Goal: Task Accomplishment & Management: Manage account settings

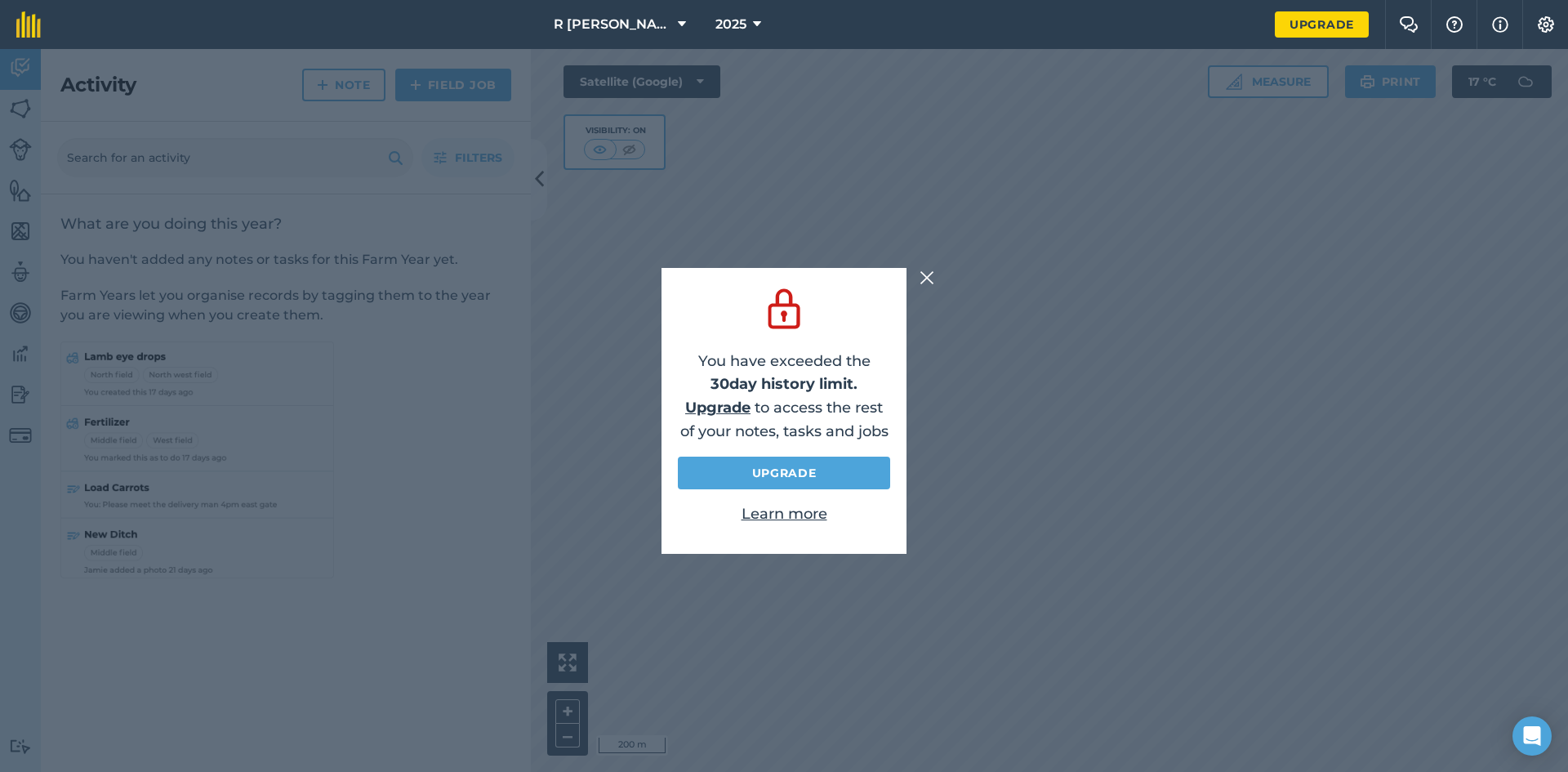
click at [927, 268] on img at bounding box center [927, 278] width 14 height 20
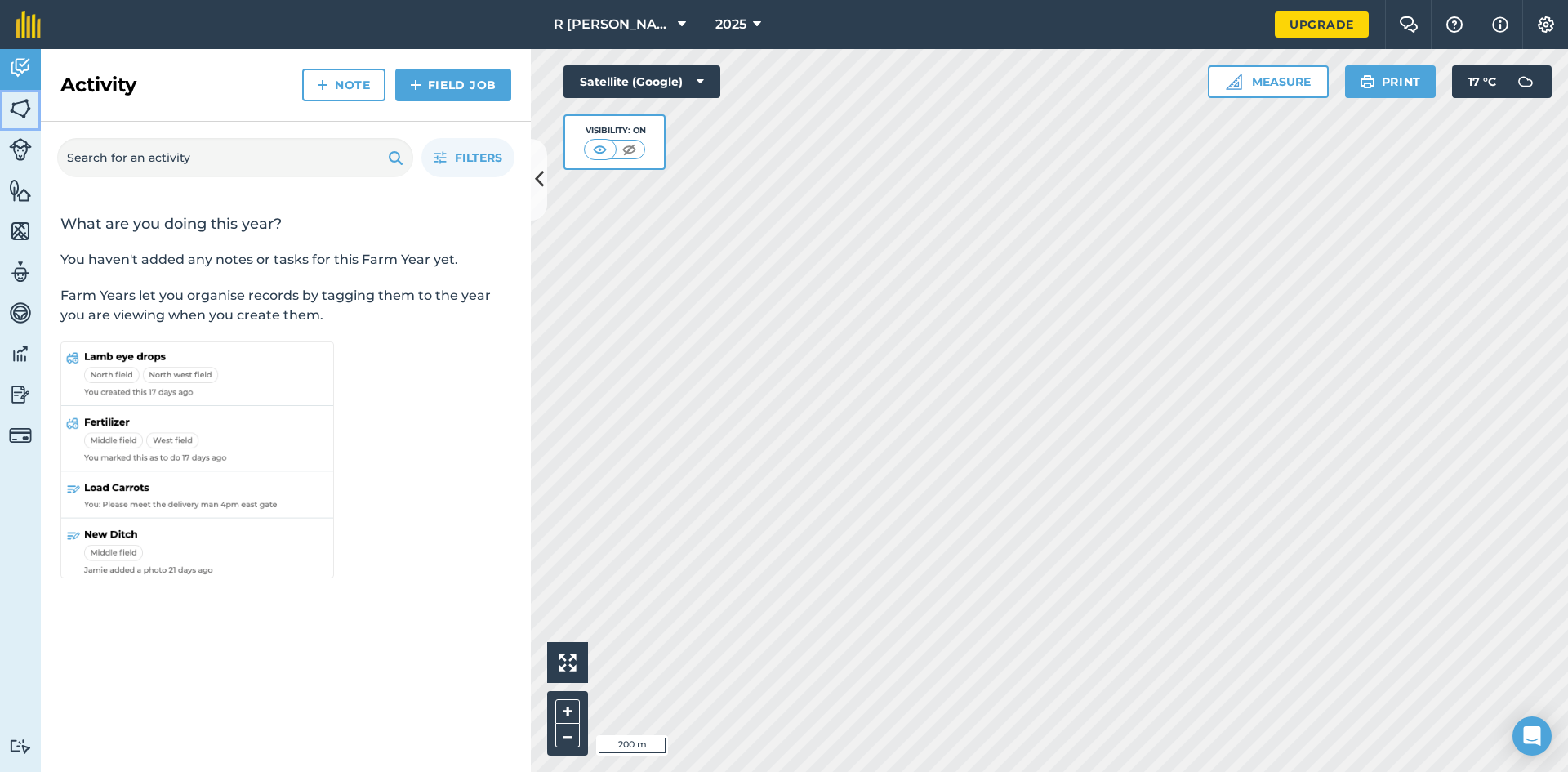
click at [9, 116] on img at bounding box center [21, 108] width 23 height 24
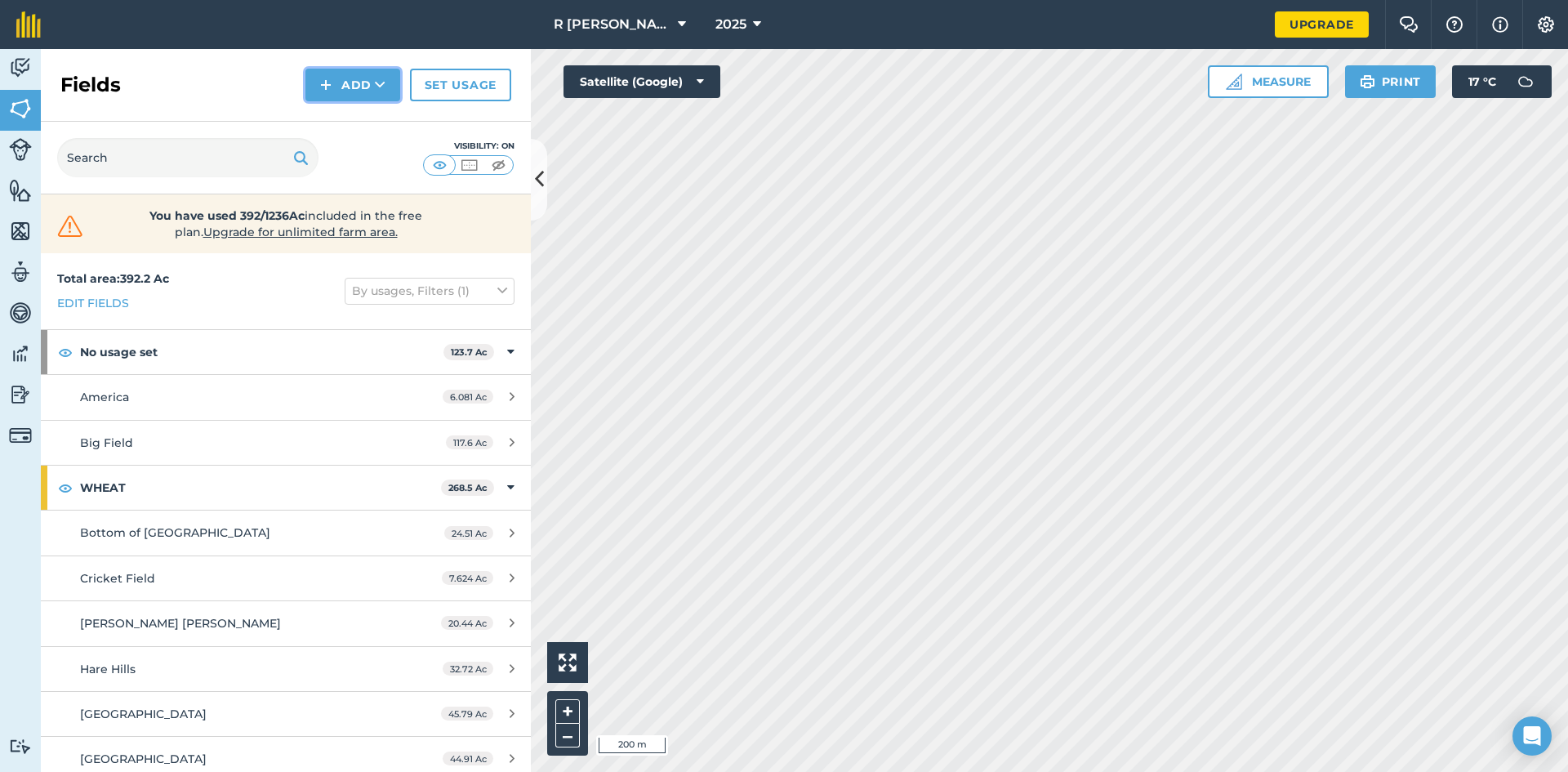
click at [349, 87] on button "Add" at bounding box center [352, 85] width 95 height 33
click at [363, 163] on link "Import" at bounding box center [352, 158] width 90 height 36
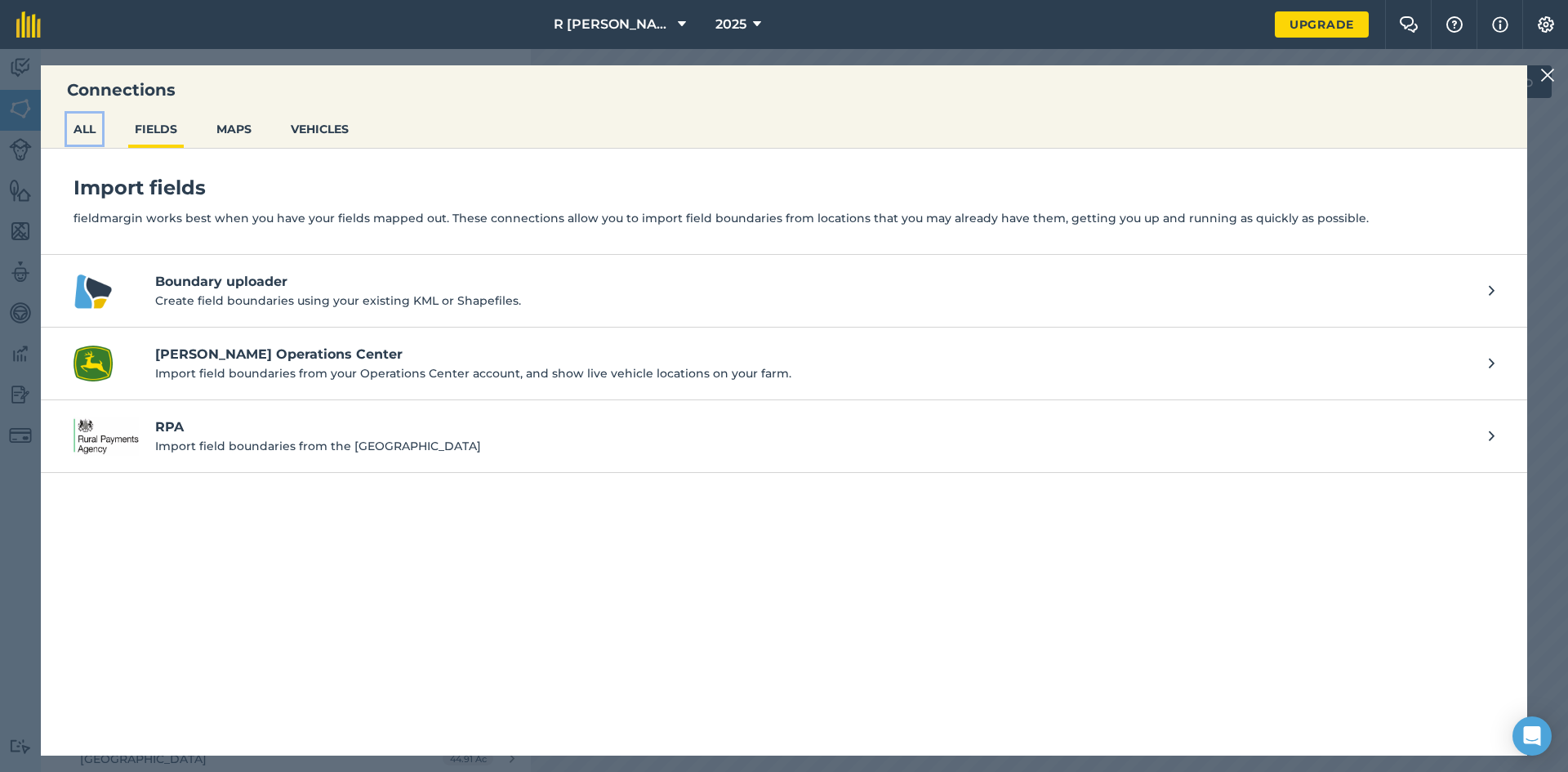
click at [99, 135] on button "ALL" at bounding box center [84, 129] width 35 height 31
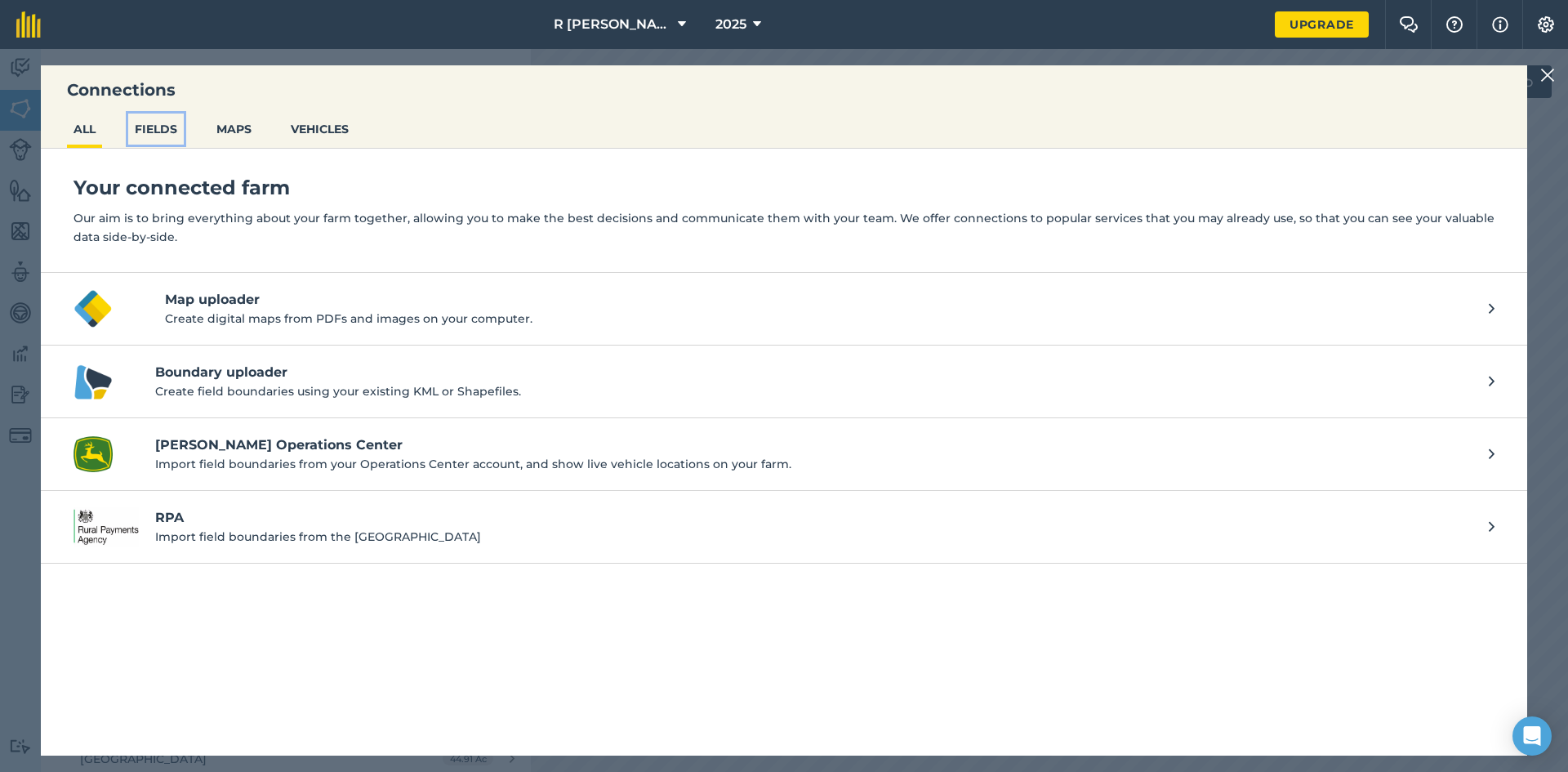
click at [159, 121] on button "FIELDS" at bounding box center [156, 129] width 55 height 31
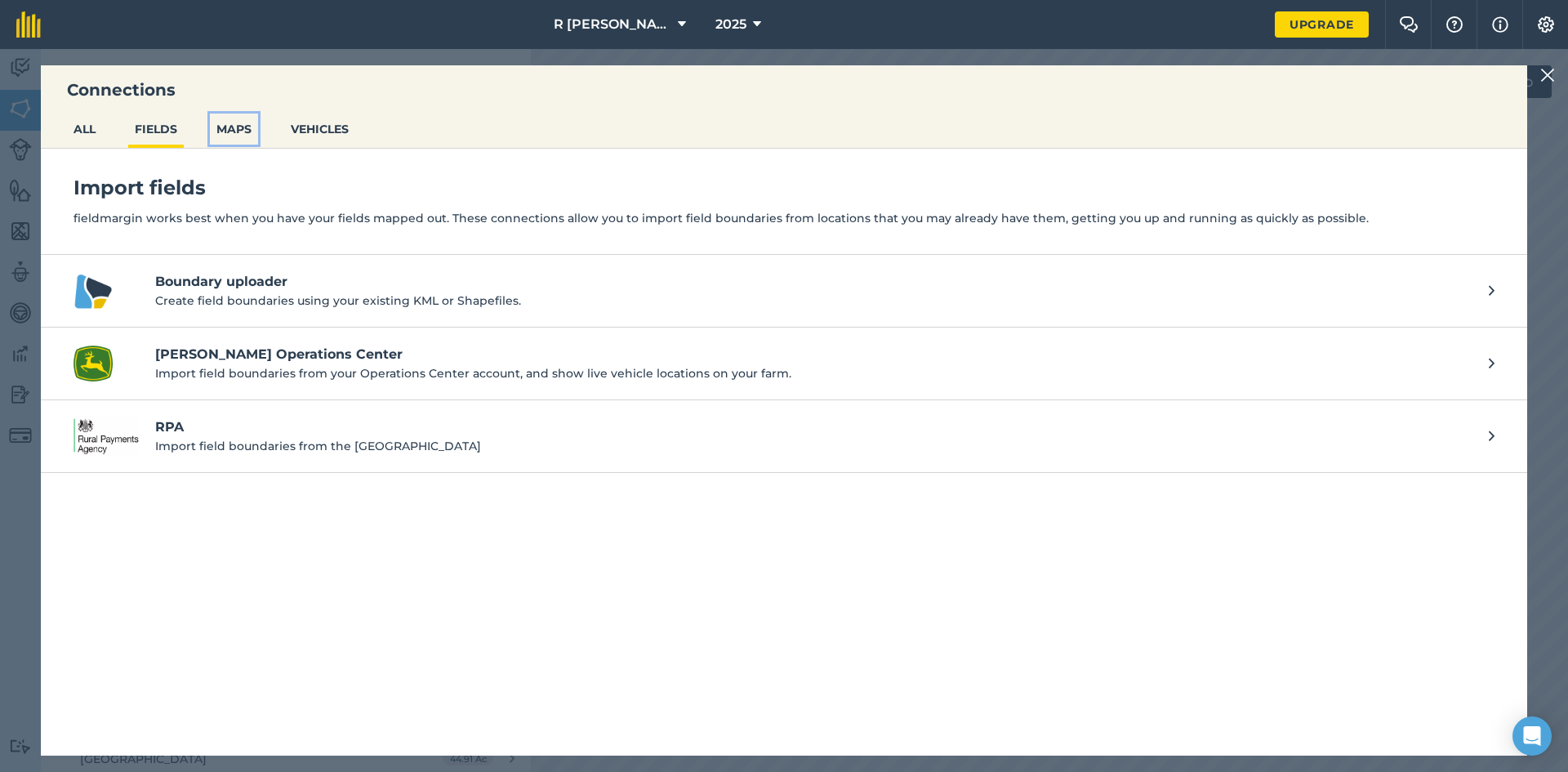
click at [232, 132] on button "MAPS" at bounding box center [234, 129] width 48 height 31
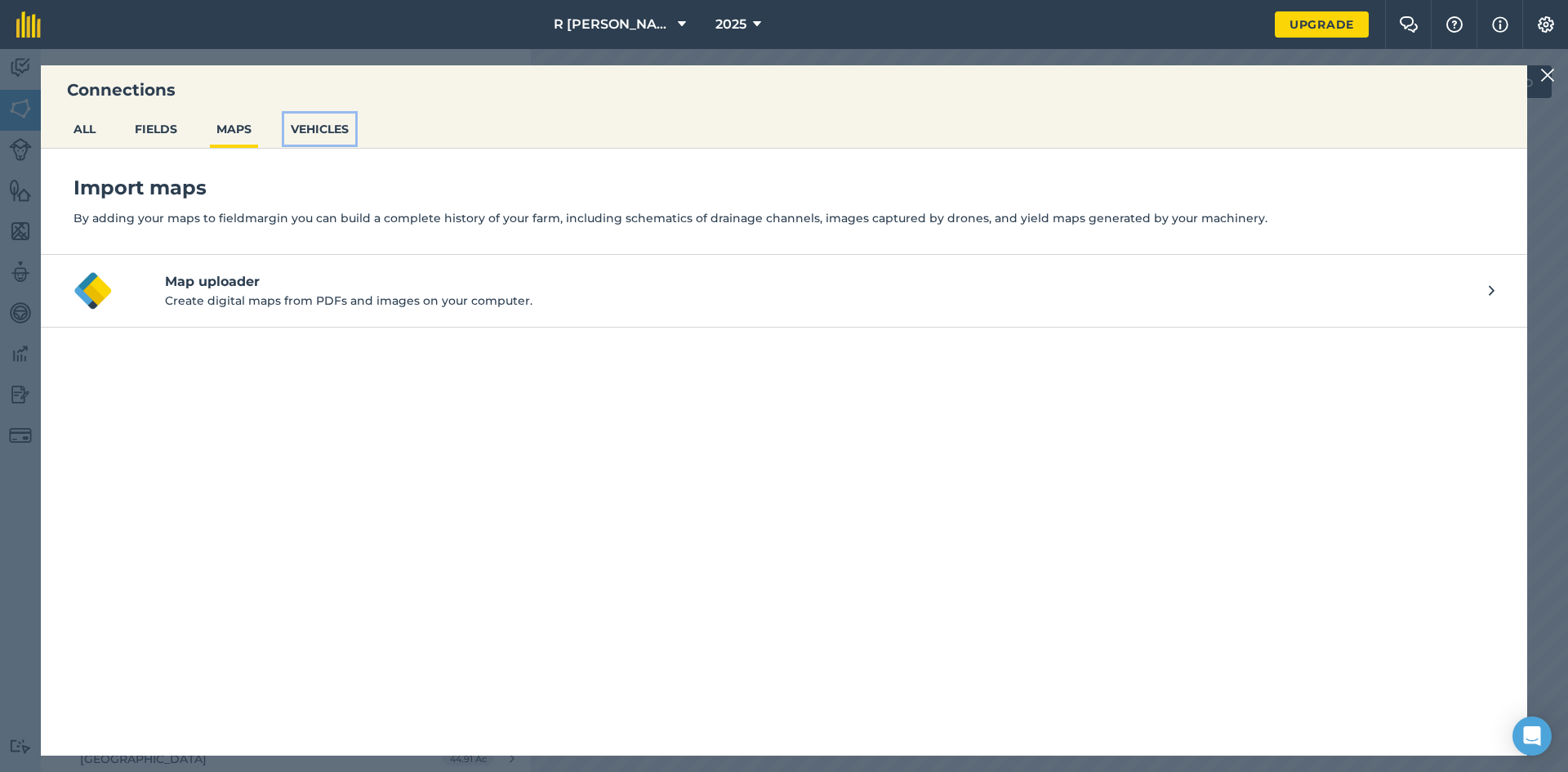
click at [300, 125] on button "VEHICLES" at bounding box center [320, 129] width 71 height 31
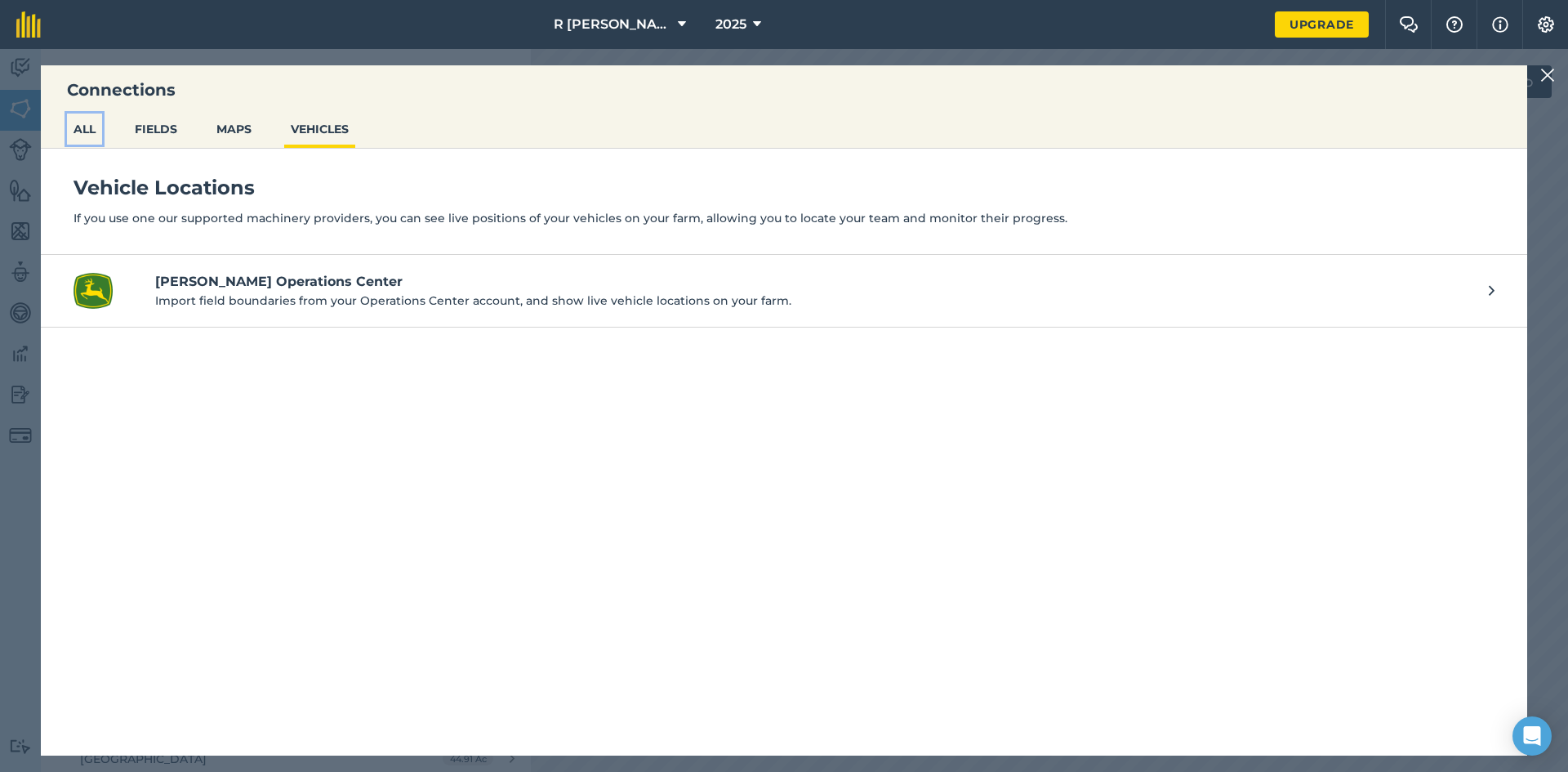
click at [82, 137] on button "ALL" at bounding box center [84, 129] width 35 height 31
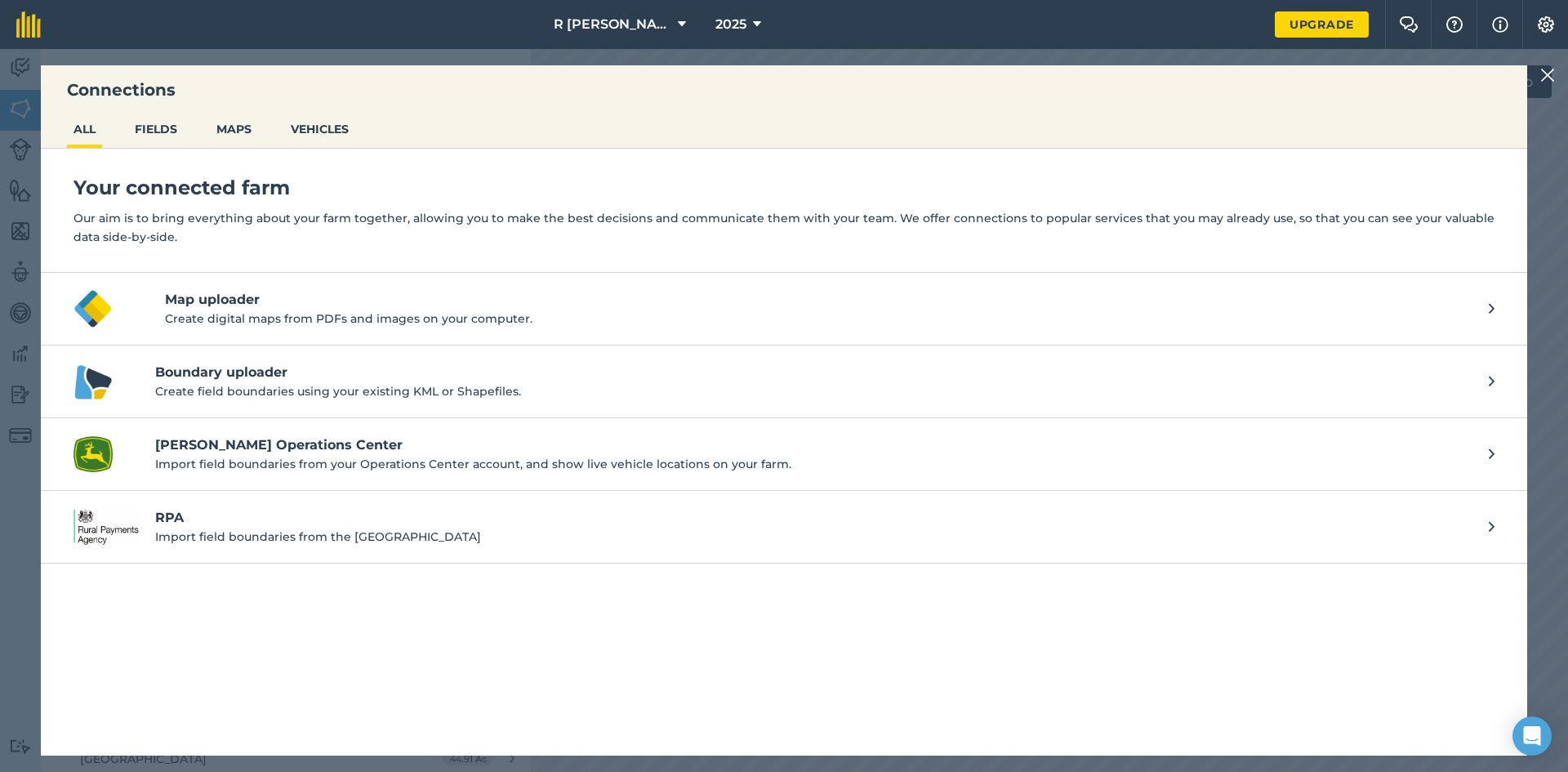
click at [1548, 87] on div "Connections ALL FIELDS MAPS VEHICLES Your connected farm Our aim is to bring ev…" at bounding box center [784, 411] width 1568 height 723
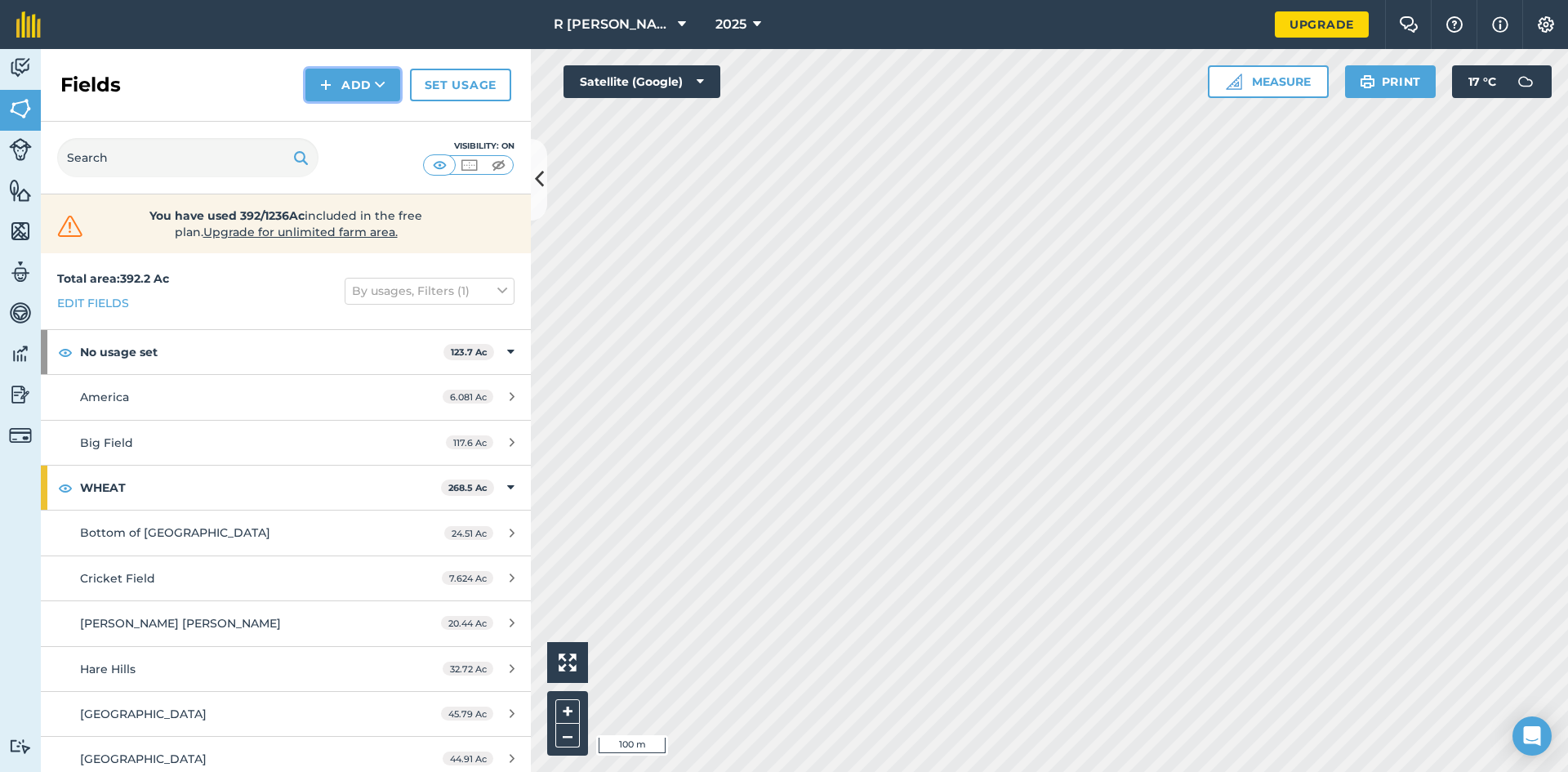
click at [387, 81] on button "Add" at bounding box center [352, 85] width 95 height 33
click at [363, 120] on link "Draw" at bounding box center [352, 121] width 90 height 36
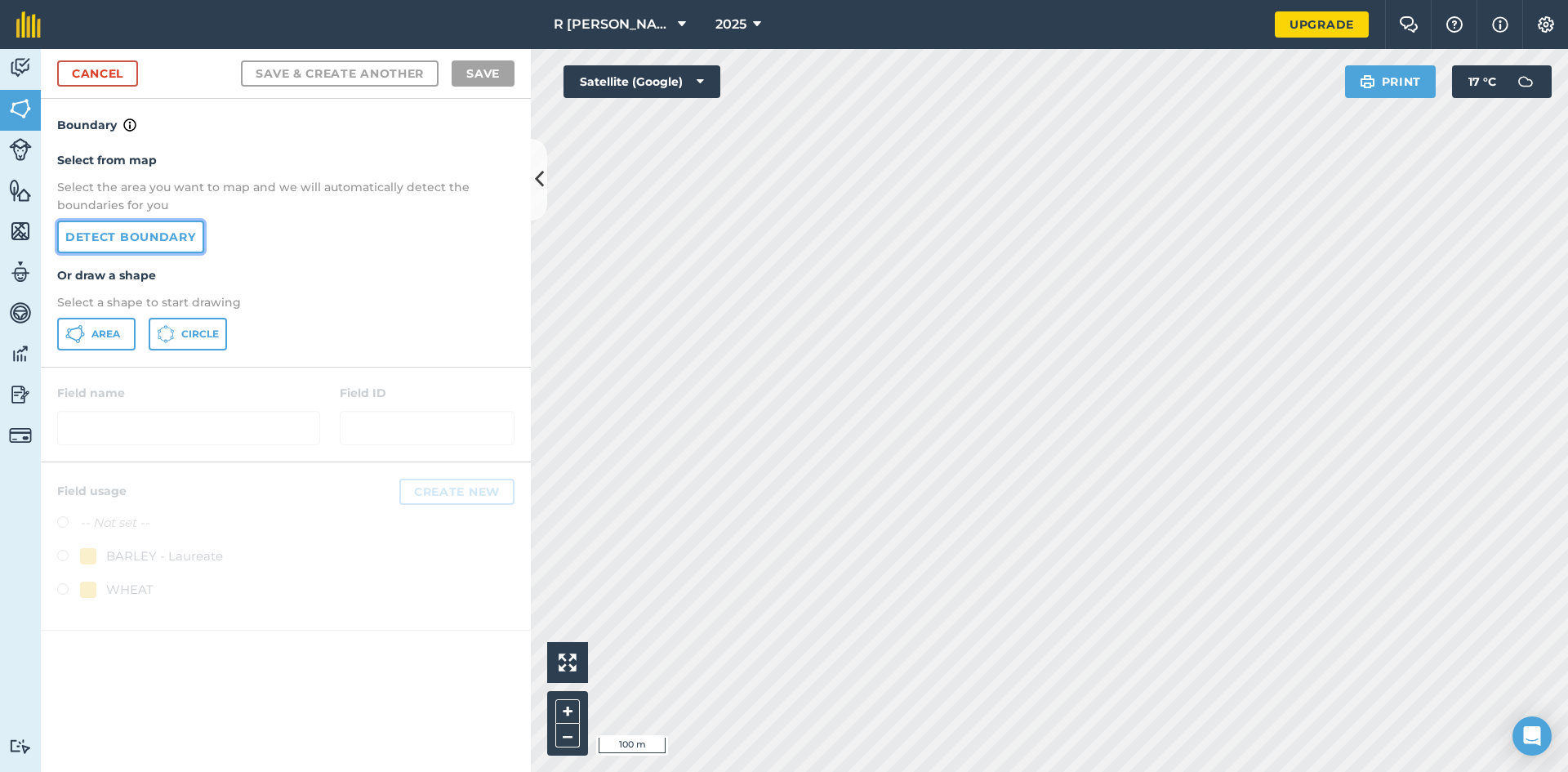
click at [135, 239] on link "Detect boundary" at bounding box center [130, 237] width 147 height 33
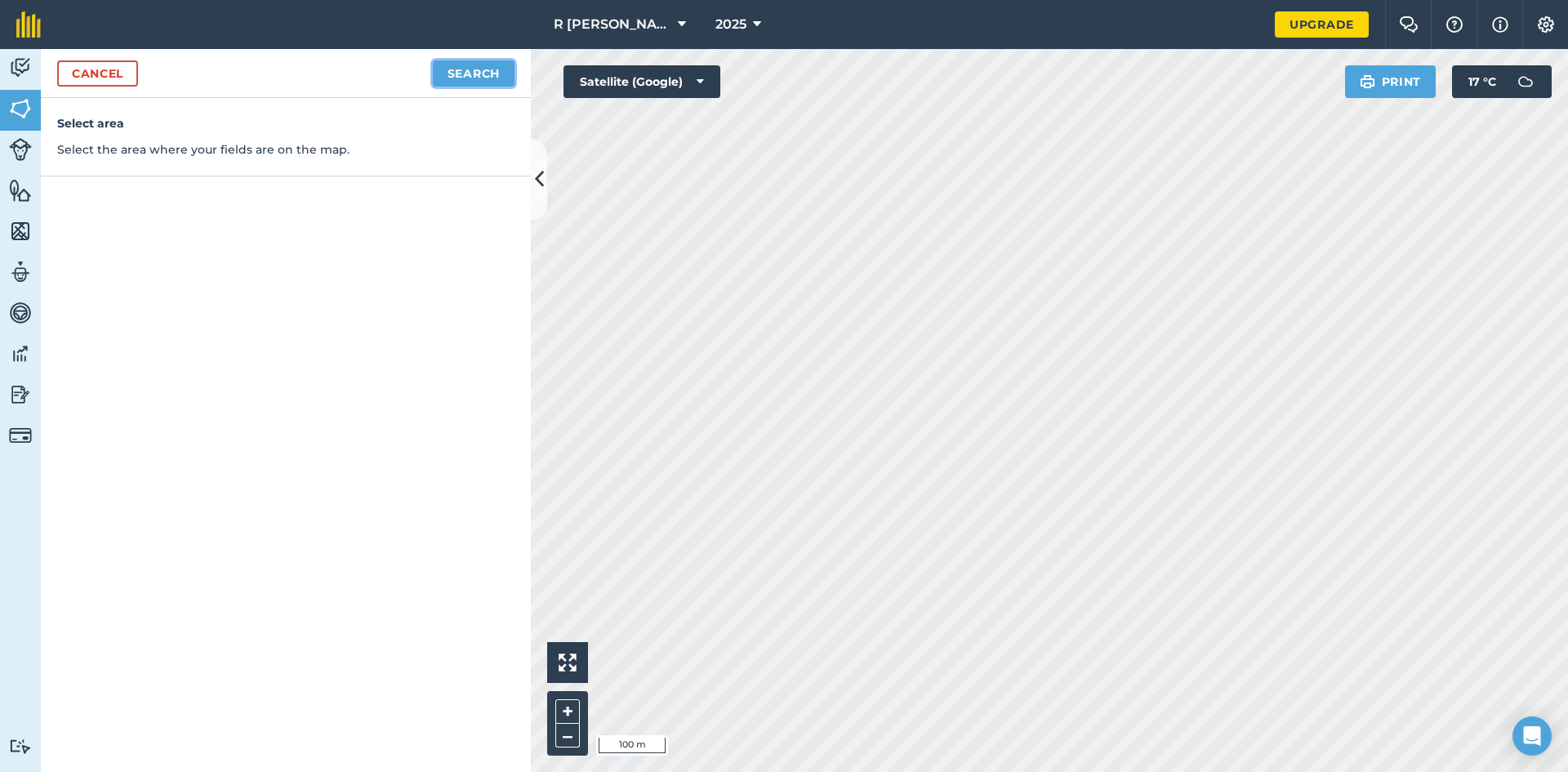
click at [465, 65] on button "Search" at bounding box center [474, 73] width 82 height 26
click at [400, 76] on button "Continue to edit boundaries" at bounding box center [391, 73] width 247 height 26
click at [430, 72] on button "Continue to name fields" at bounding box center [409, 73] width 211 height 26
click at [472, 72] on button "Save" at bounding box center [483, 73] width 63 height 26
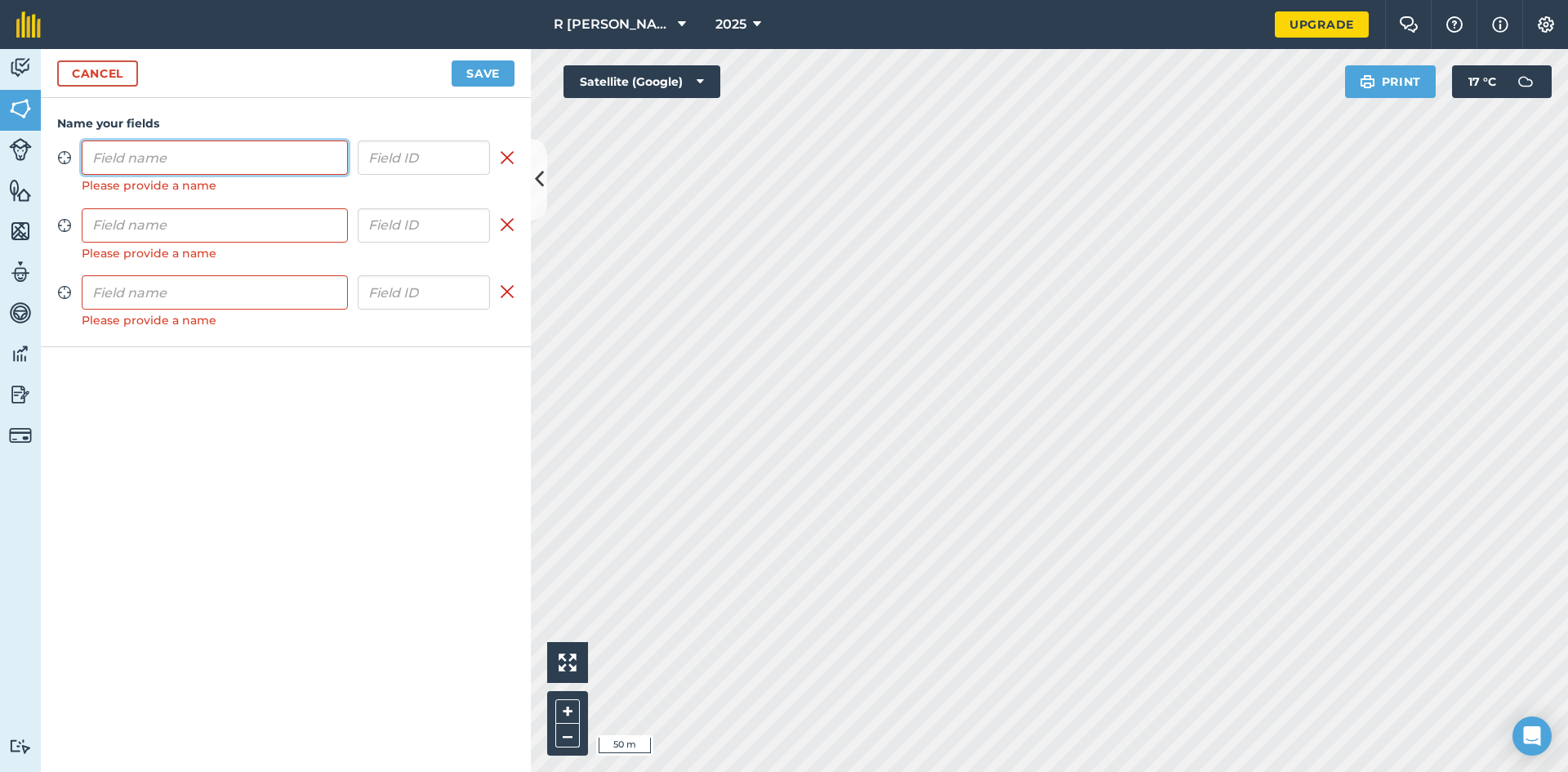
click at [257, 161] on input "text" at bounding box center [215, 157] width 267 height 34
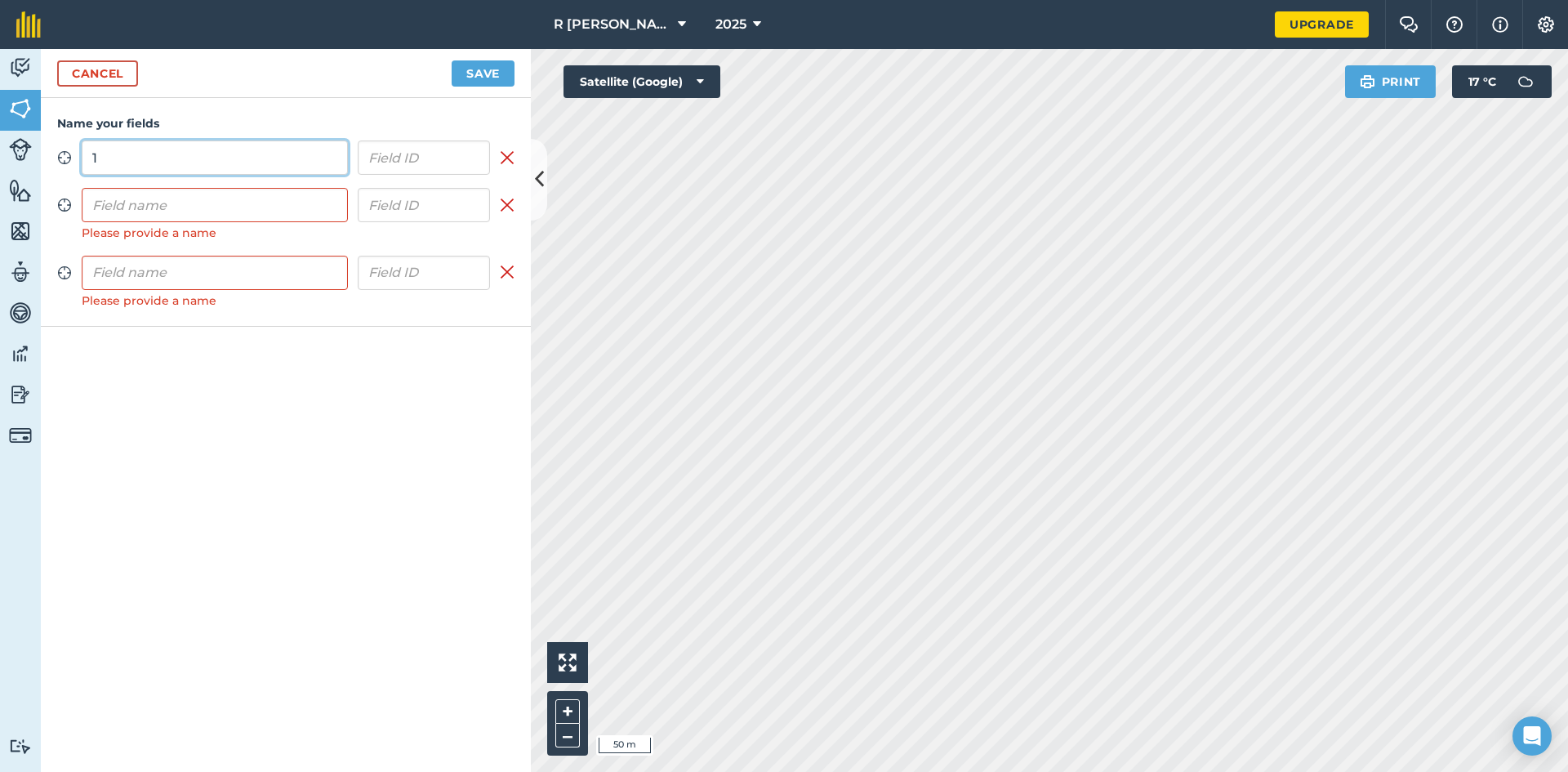
type input "1"
click at [194, 216] on input "text" at bounding box center [215, 205] width 267 height 34
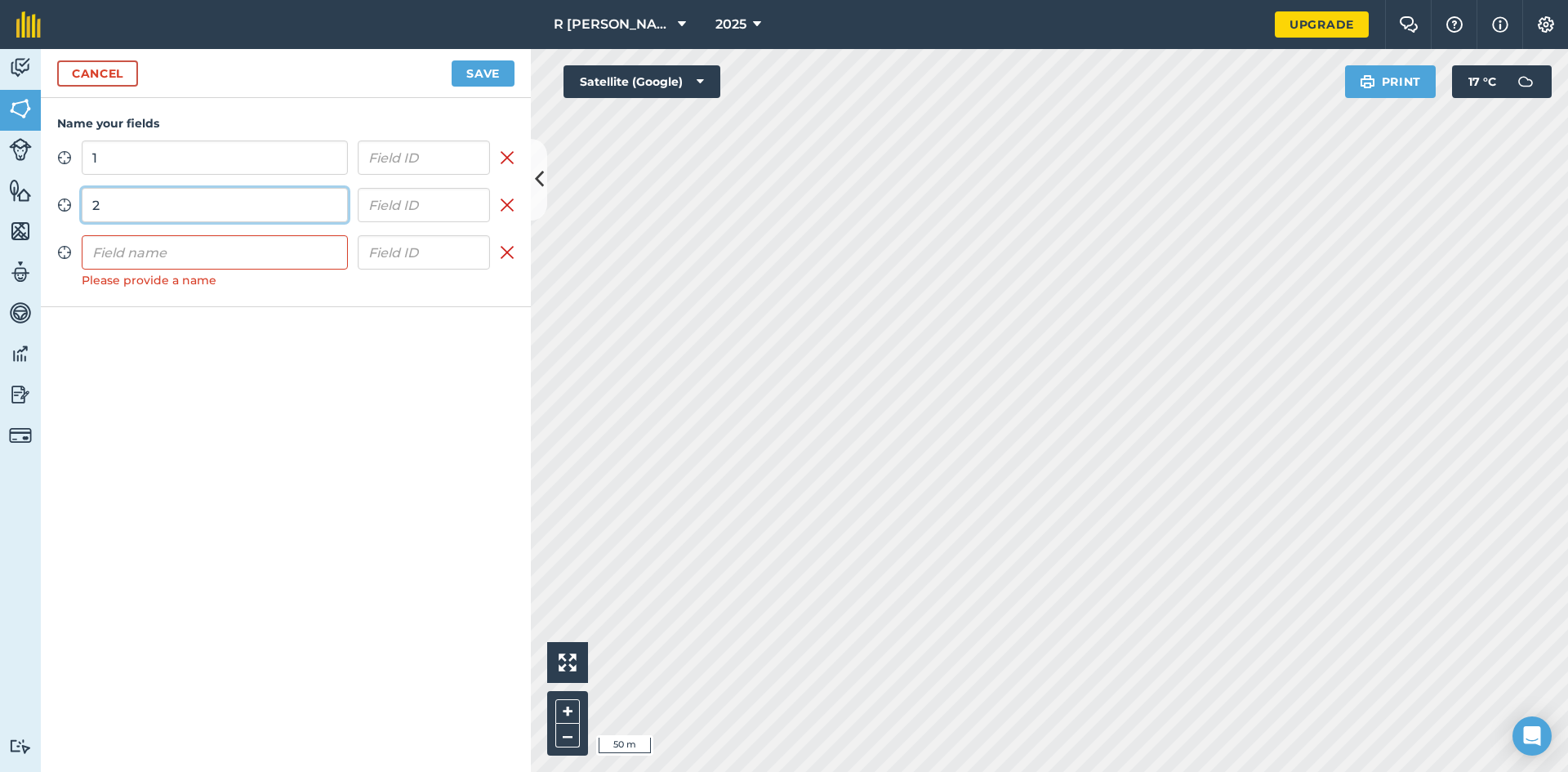
type input "2"
click at [190, 253] on input "text" at bounding box center [215, 253] width 267 height 34
type input "3"
click at [488, 78] on button "Save" at bounding box center [483, 73] width 63 height 26
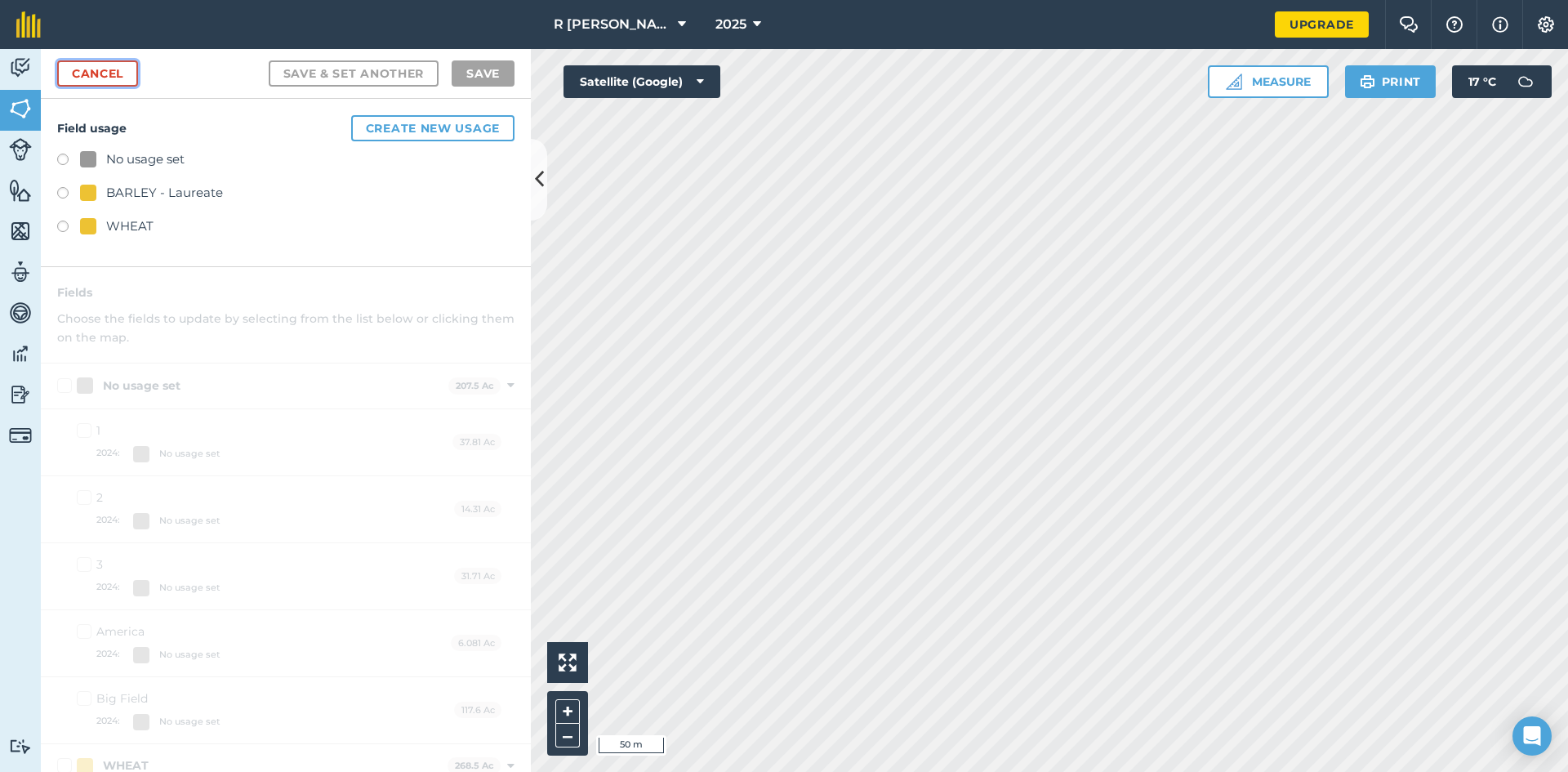
click at [97, 74] on link "Cancel" at bounding box center [97, 73] width 81 height 26
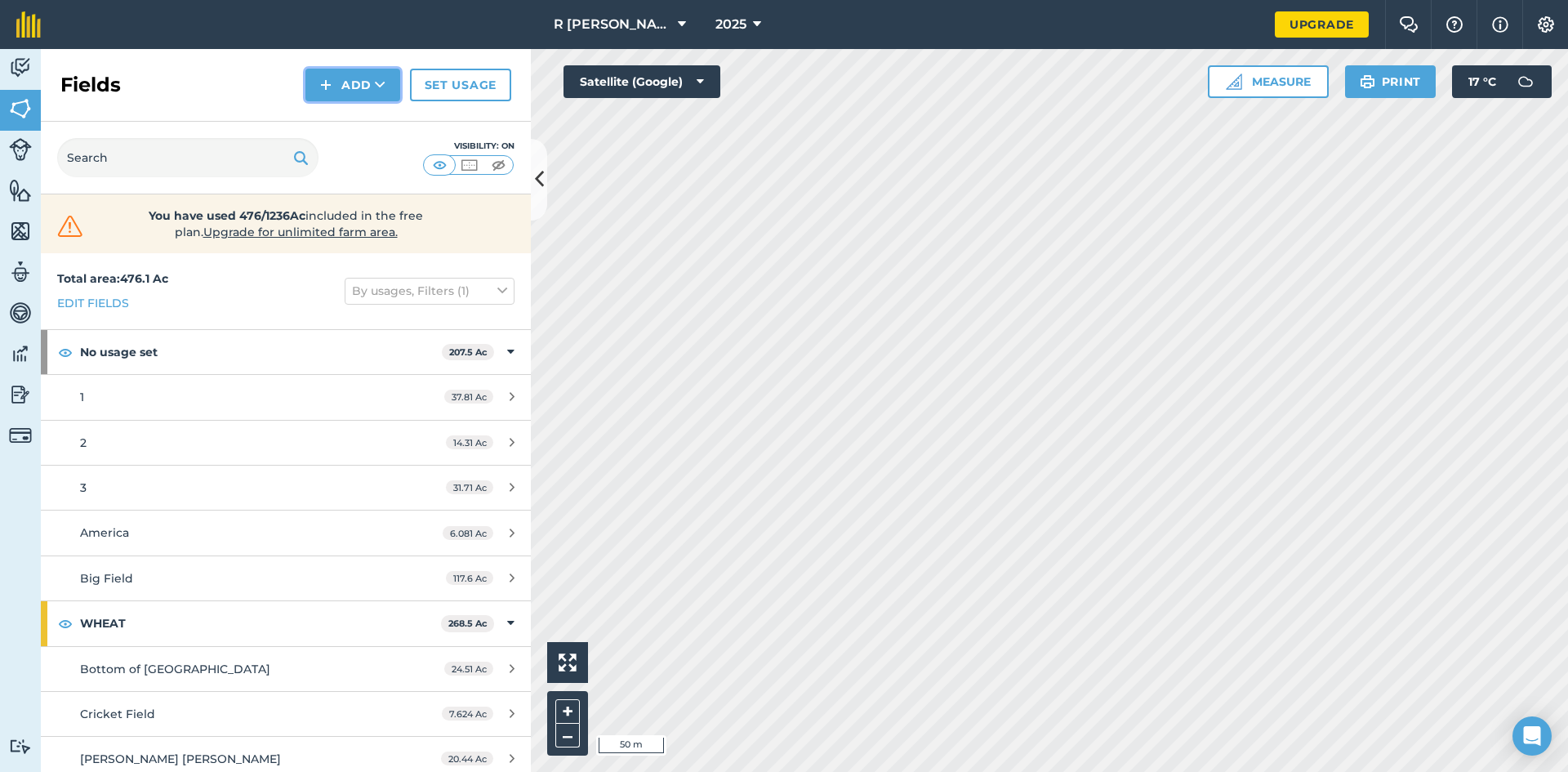
click at [381, 86] on icon at bounding box center [380, 85] width 11 height 16
click at [373, 119] on link "Draw" at bounding box center [352, 121] width 90 height 36
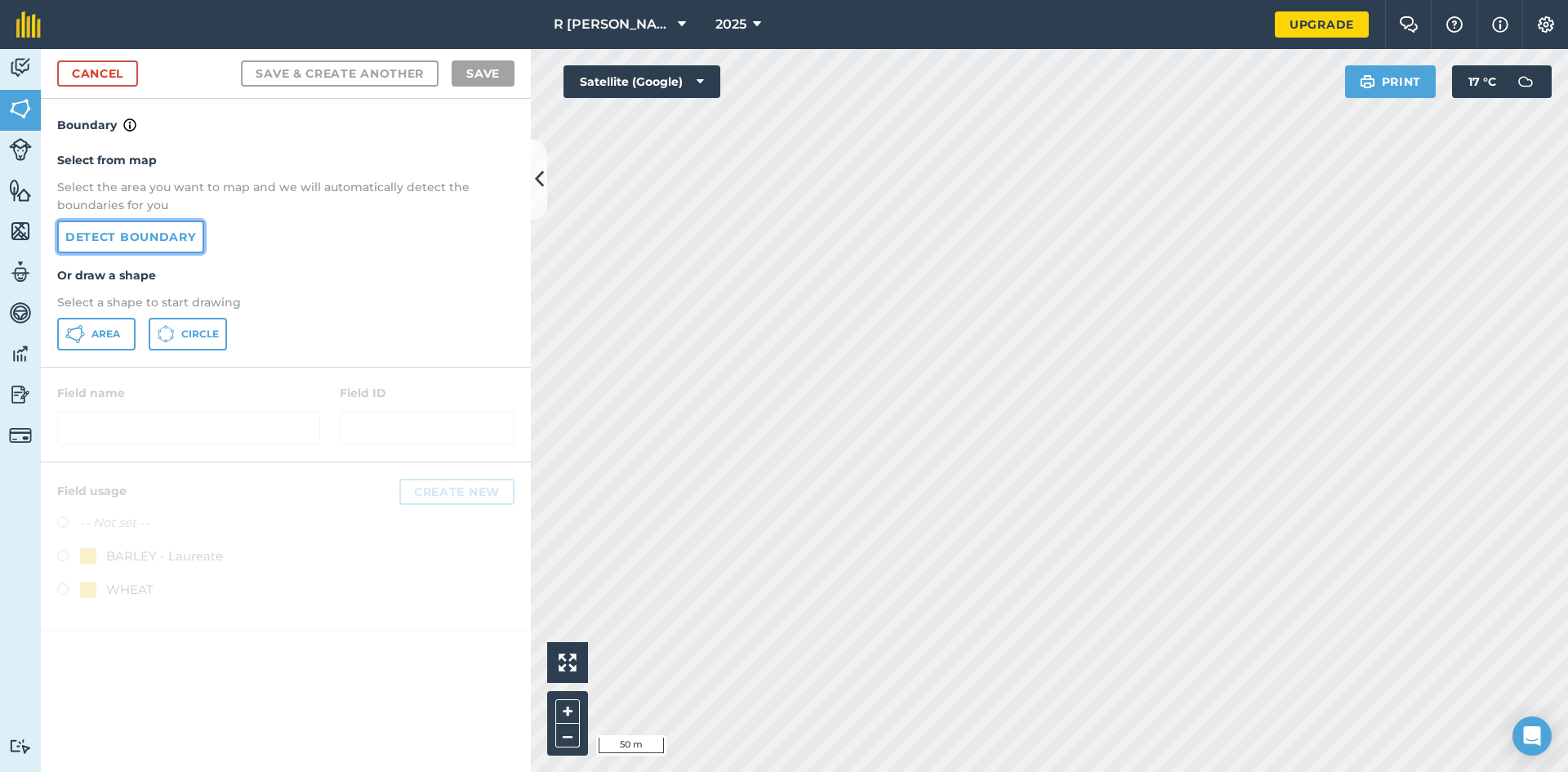
click at [111, 235] on link "Detect boundary" at bounding box center [130, 237] width 147 height 33
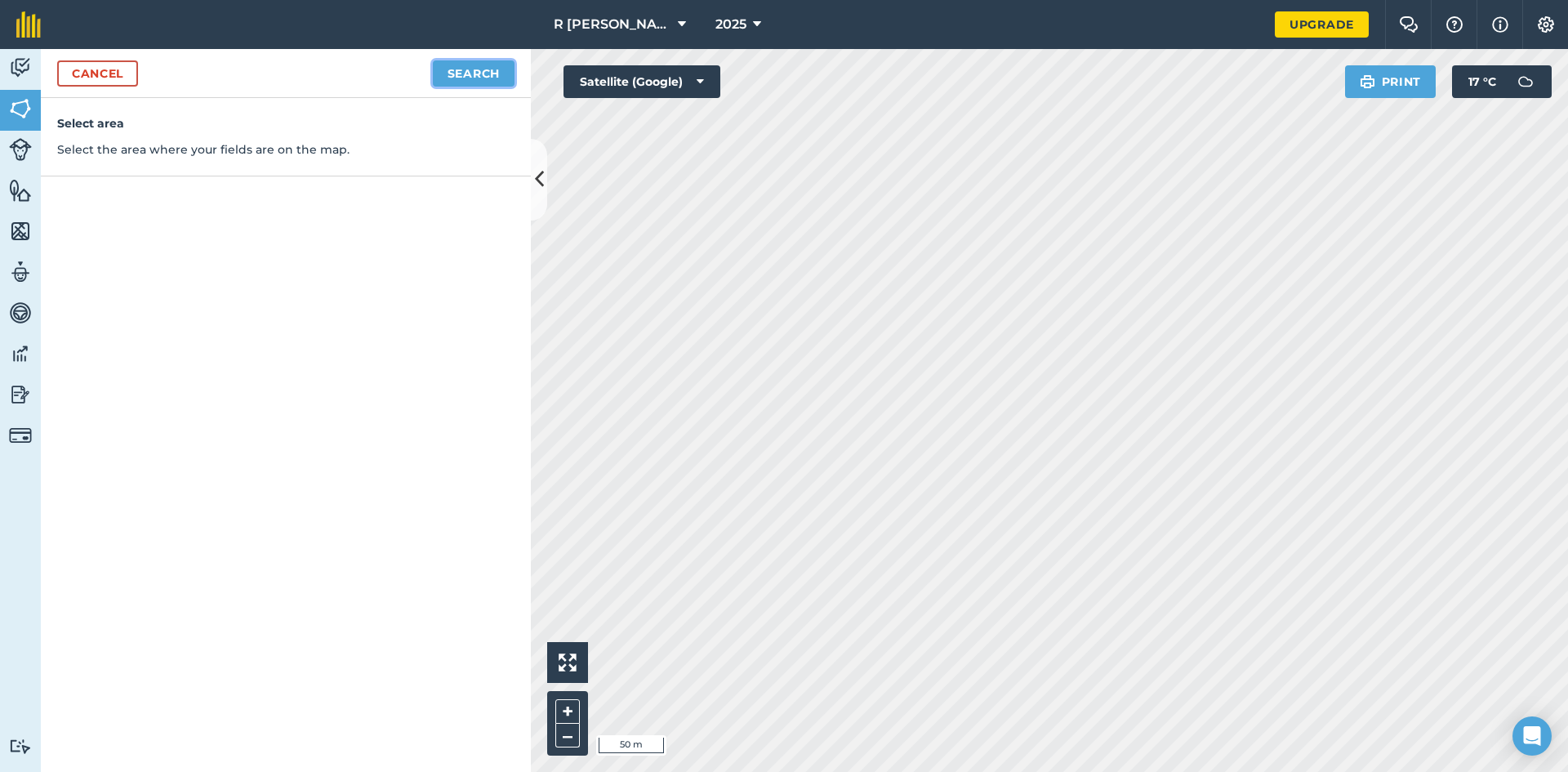
click at [479, 69] on button "Search" at bounding box center [474, 73] width 82 height 26
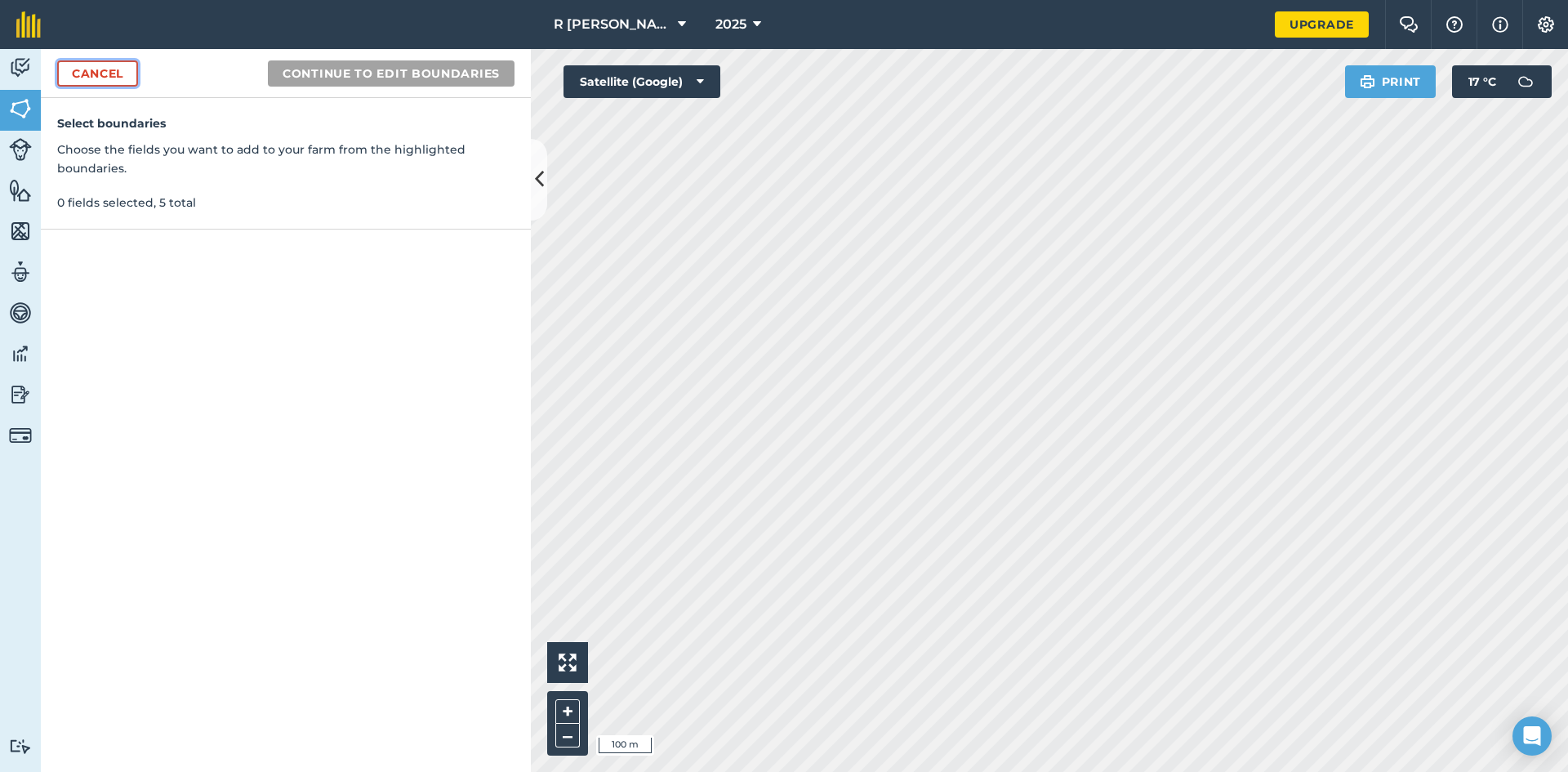
click at [96, 79] on link "Cancel" at bounding box center [97, 73] width 81 height 26
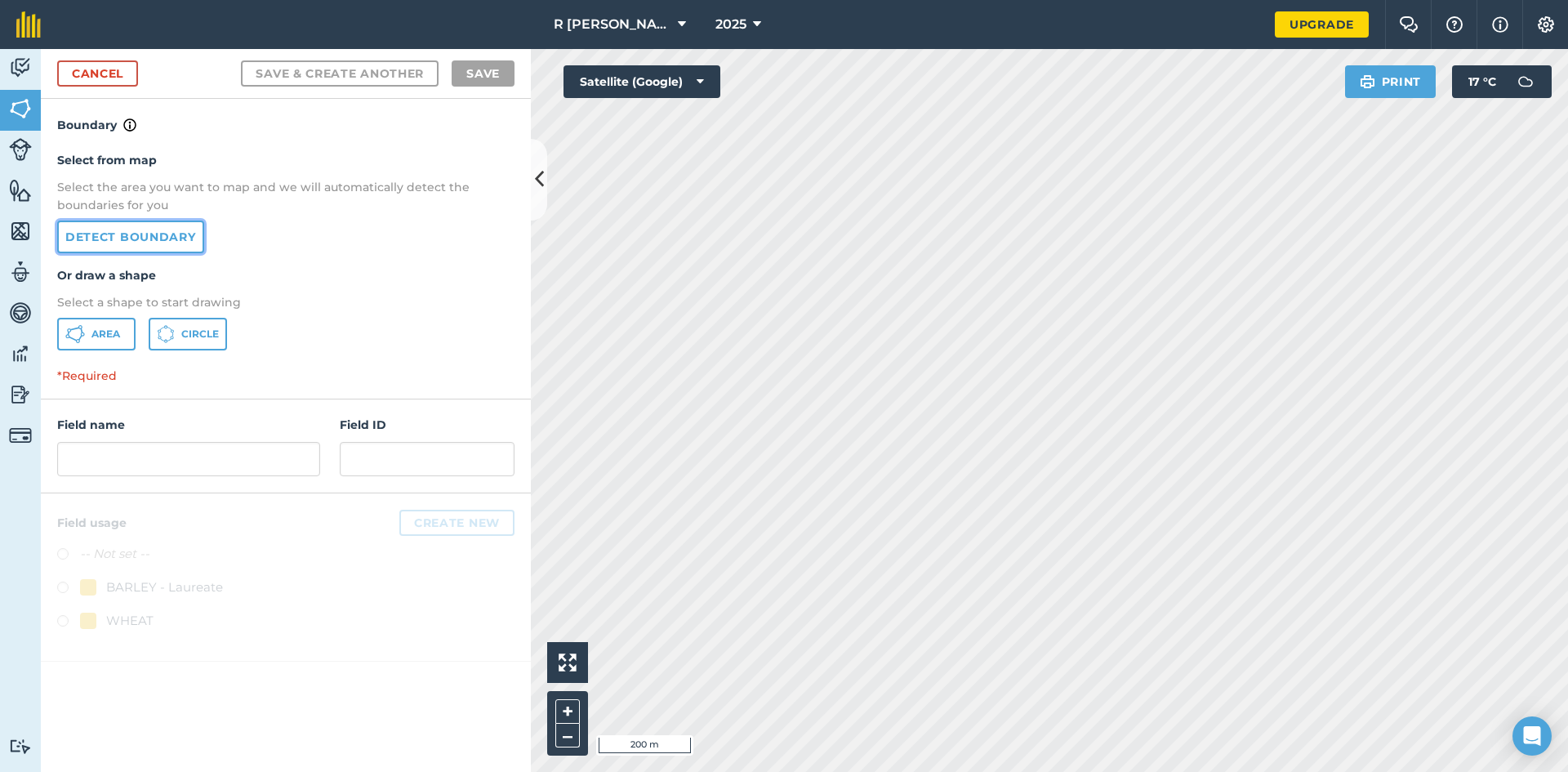
click at [147, 237] on link "Detect boundary" at bounding box center [130, 237] width 147 height 33
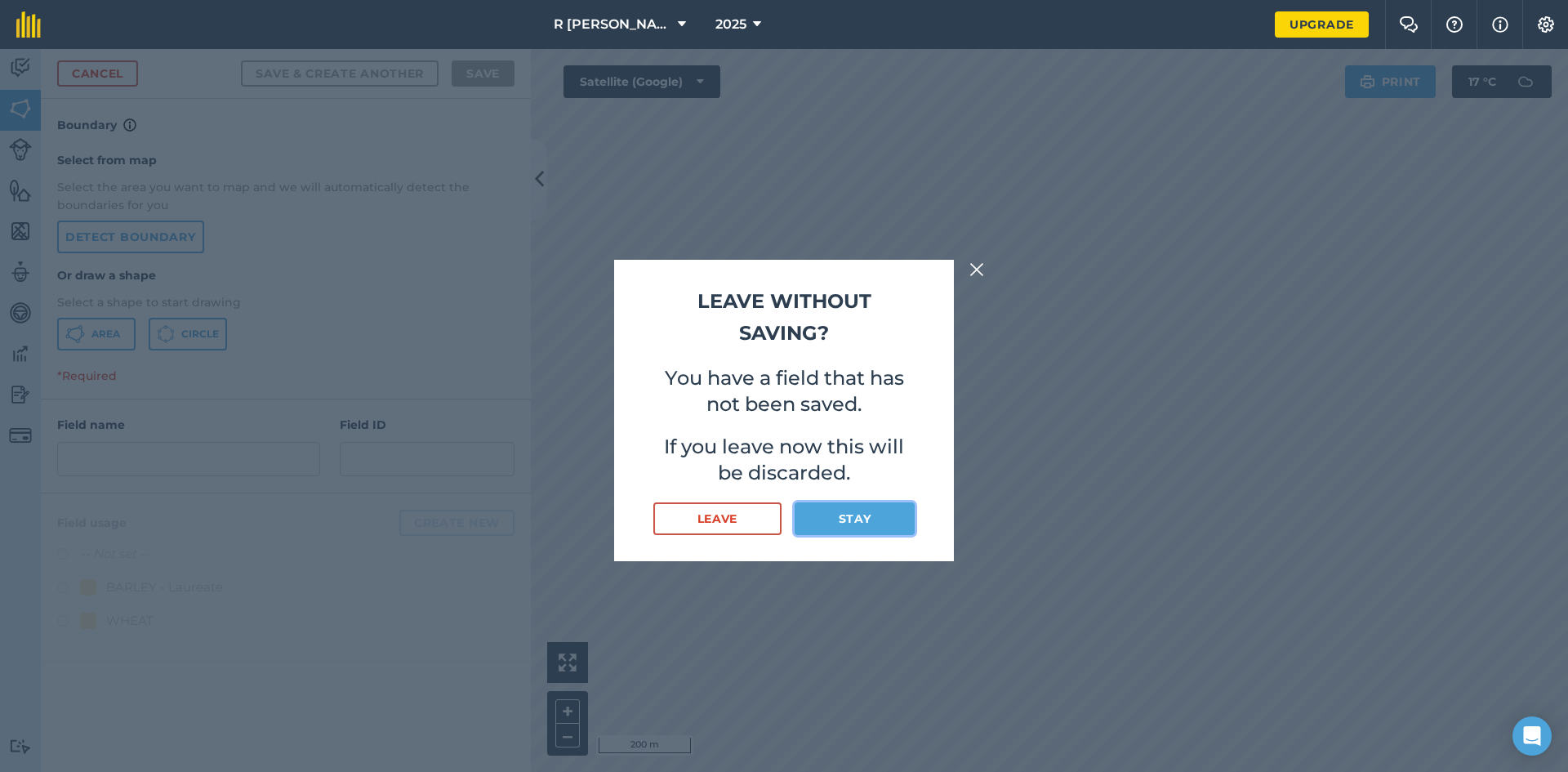
click at [833, 519] on button "Stay" at bounding box center [854, 519] width 120 height 33
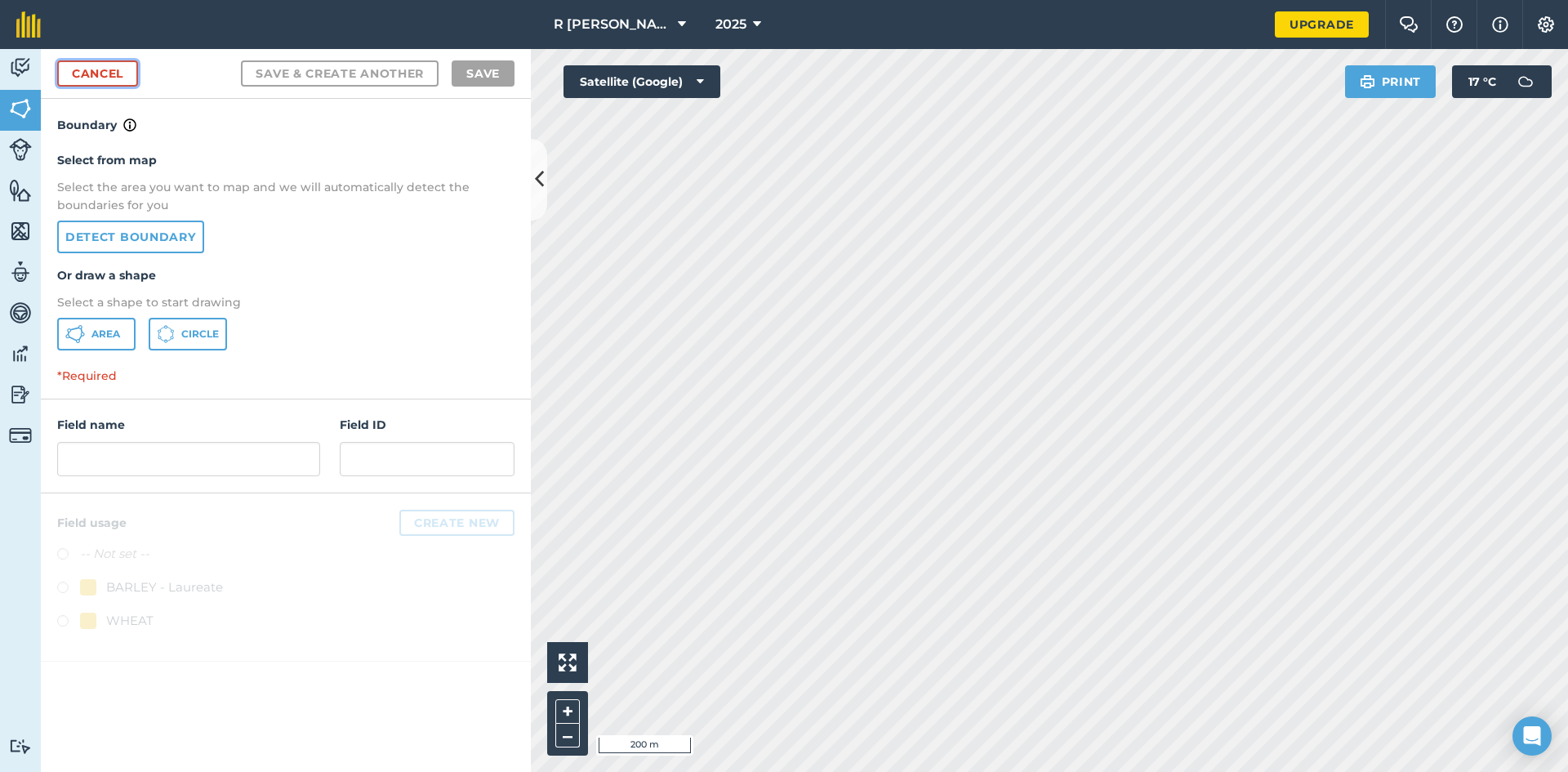
click at [100, 79] on link "Cancel" at bounding box center [97, 73] width 81 height 26
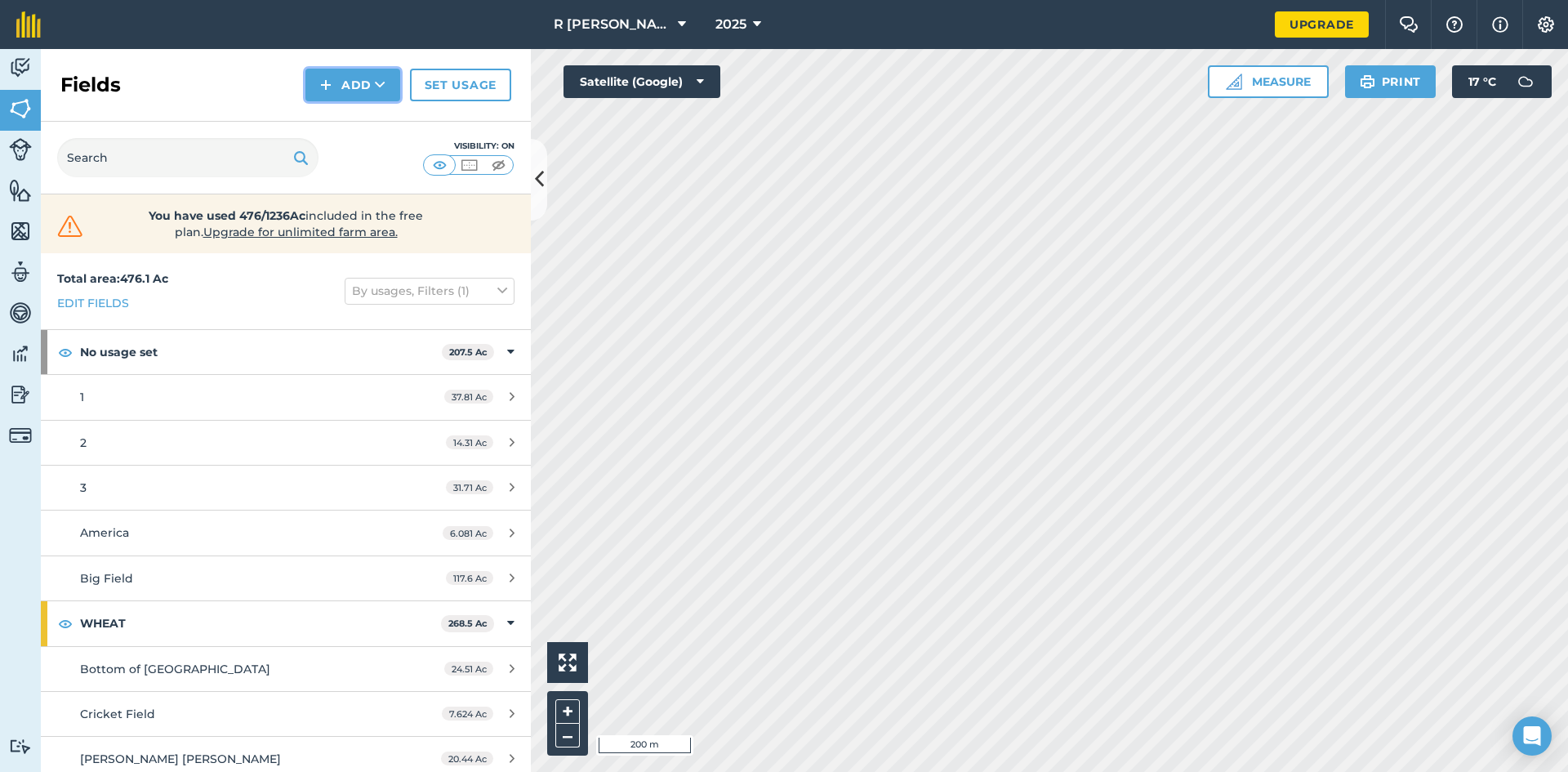
click at [360, 82] on button "Add" at bounding box center [352, 85] width 95 height 33
click at [352, 121] on link "Draw" at bounding box center [352, 121] width 90 height 36
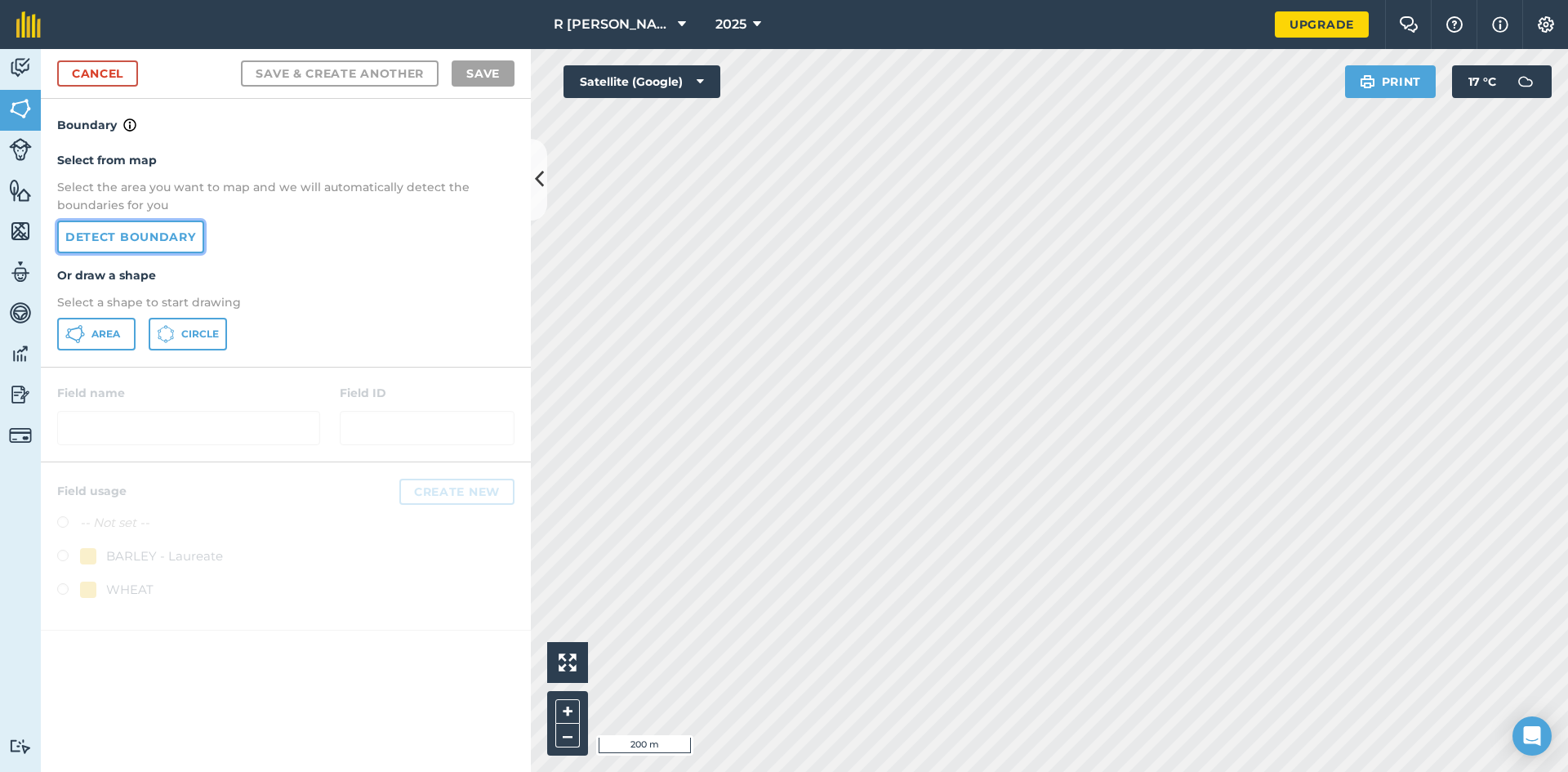
click at [152, 236] on link "Detect boundary" at bounding box center [130, 237] width 147 height 33
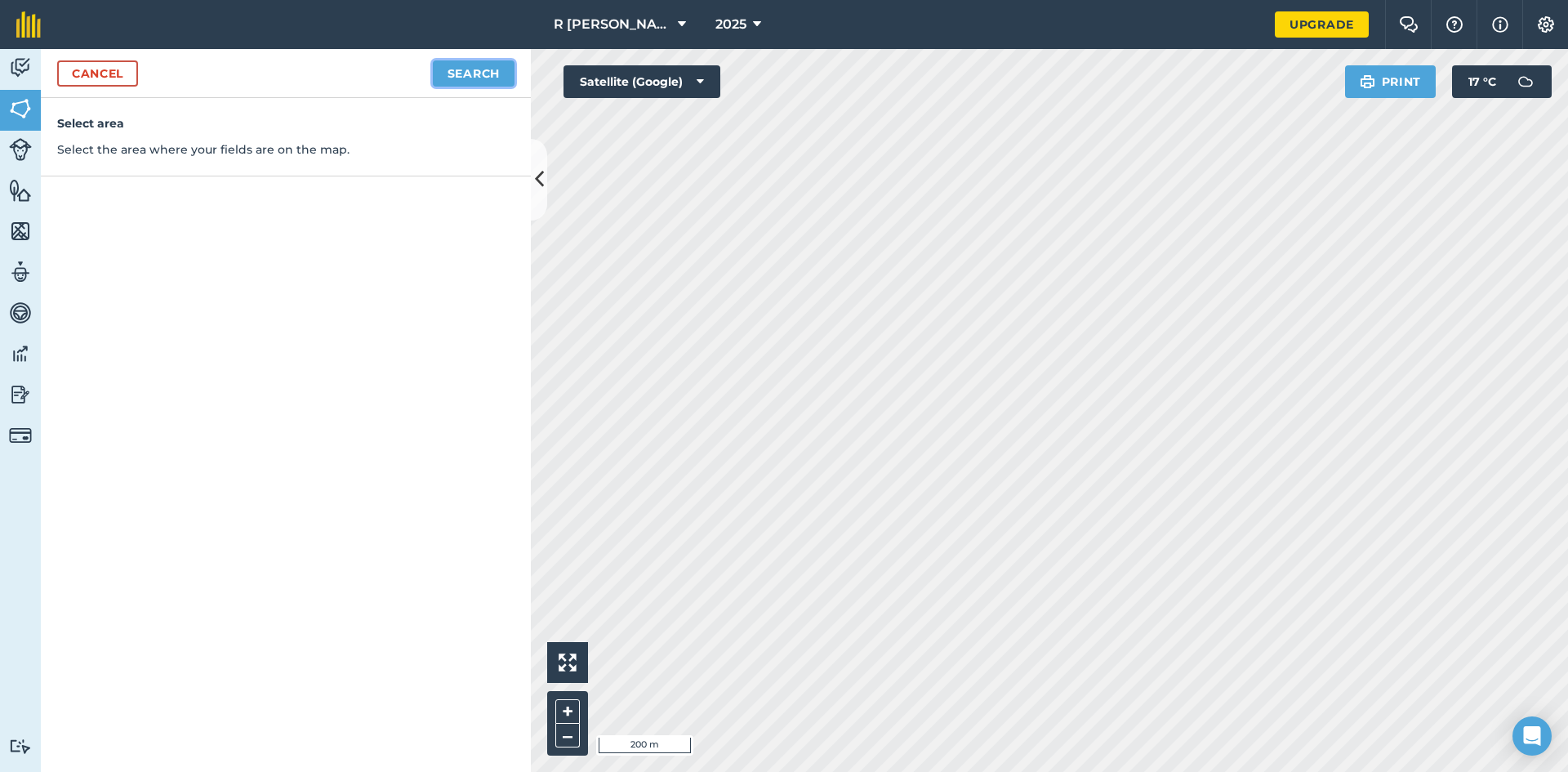
click at [465, 74] on button "Search" at bounding box center [474, 73] width 82 height 26
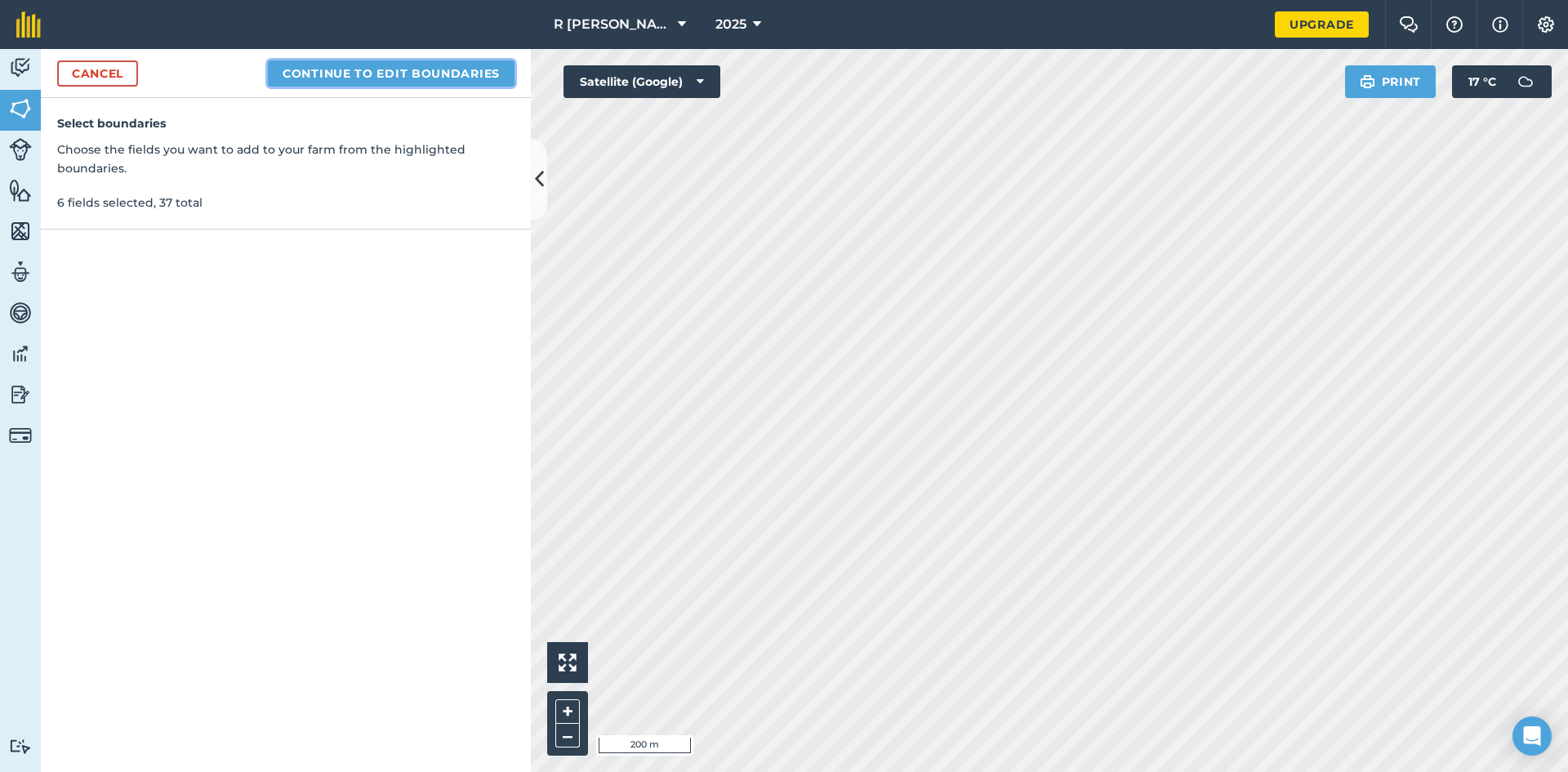
click at [356, 76] on button "Continue to edit boundaries" at bounding box center [391, 73] width 247 height 26
click at [395, 72] on button "Continue to name fields" at bounding box center [409, 73] width 211 height 26
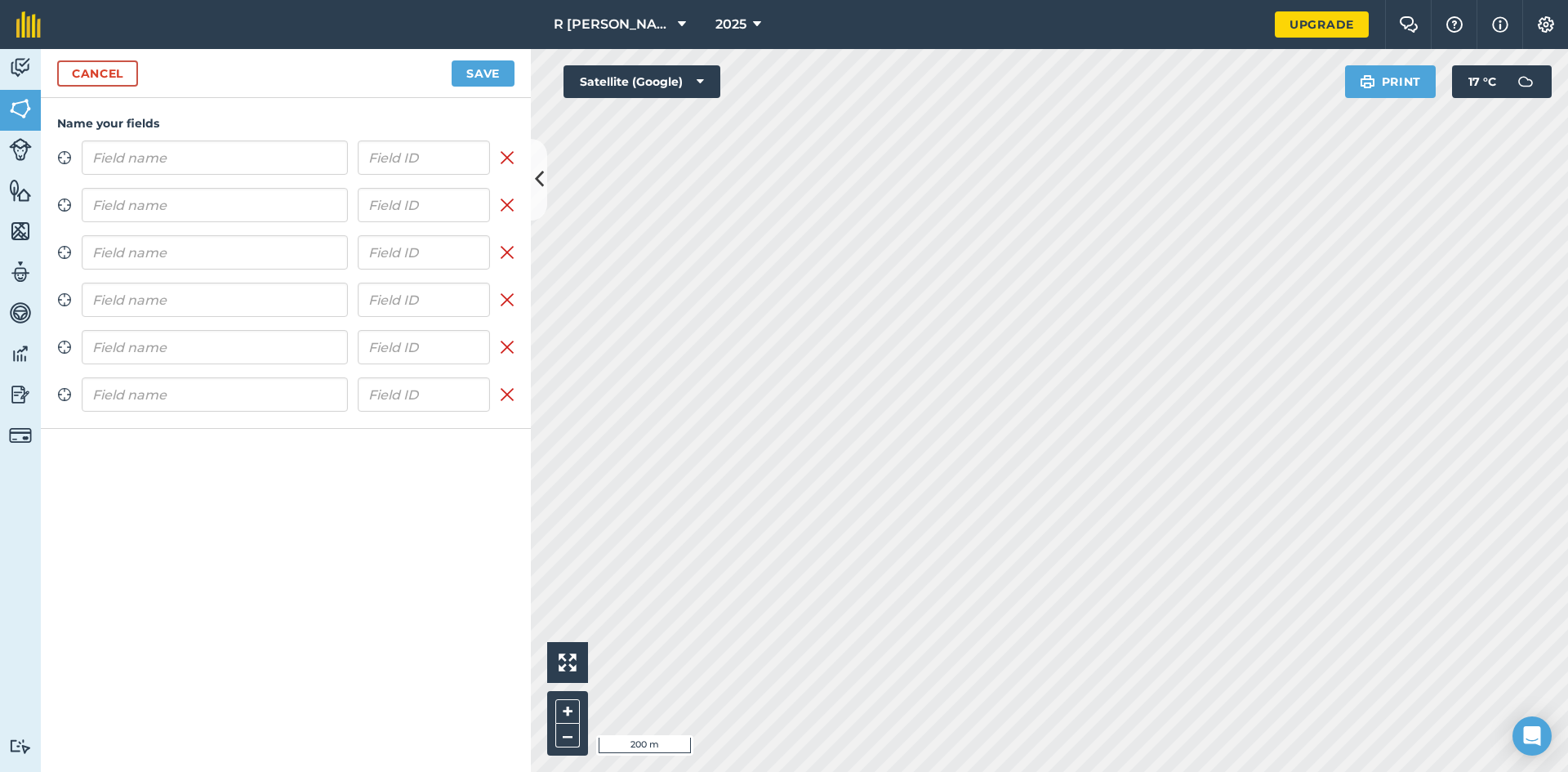
click at [197, 148] on input "text" at bounding box center [215, 157] width 267 height 34
type input "4"
click at [154, 199] on input "text" at bounding box center [215, 205] width 267 height 34
type input "5"
click at [154, 253] on input "text" at bounding box center [215, 253] width 267 height 34
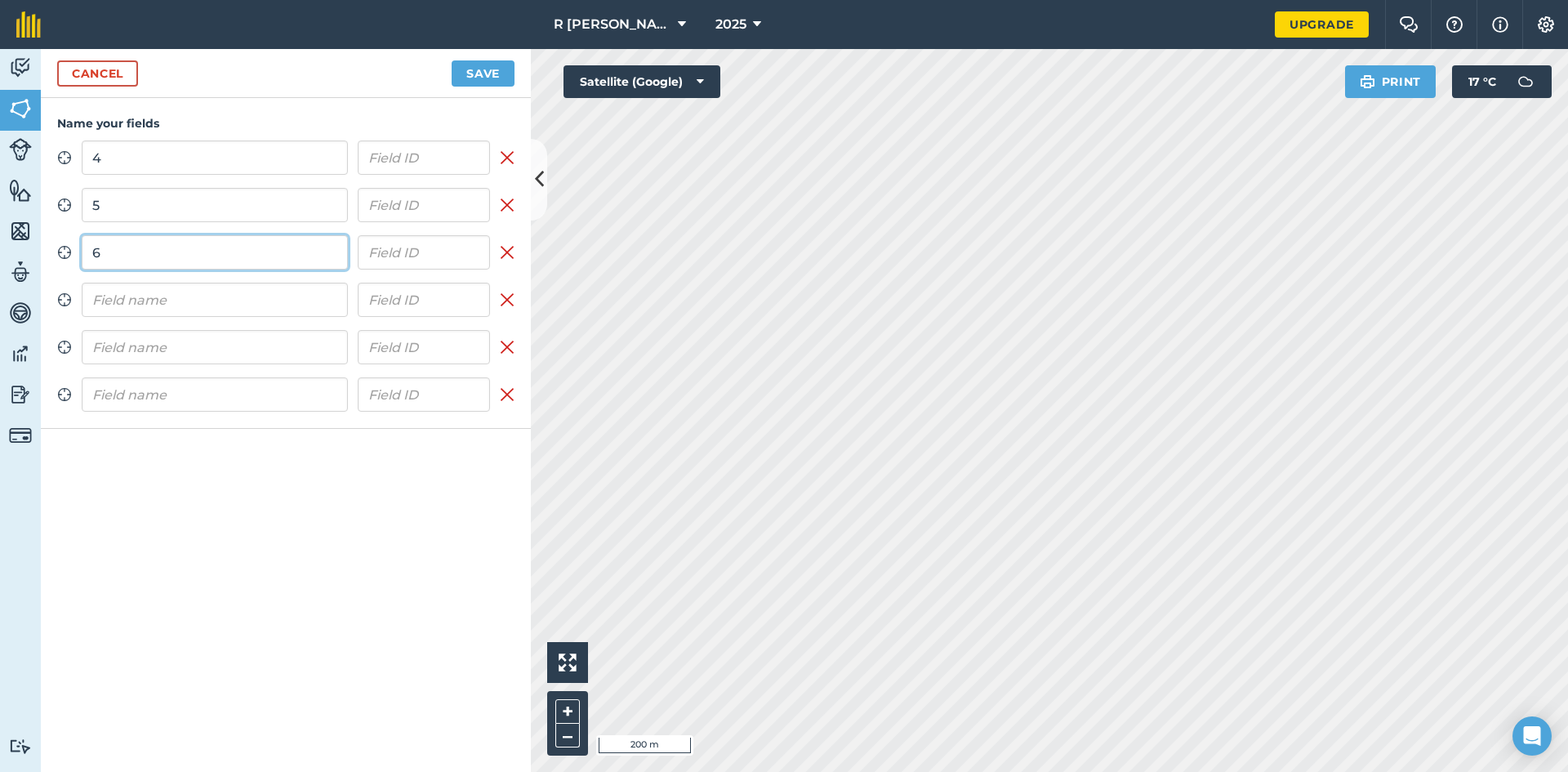
type input "6"
click at [166, 285] on input "text" at bounding box center [215, 300] width 267 height 34
type input "7"
click at [200, 344] on input "text" at bounding box center [215, 347] width 267 height 34
type input "8"
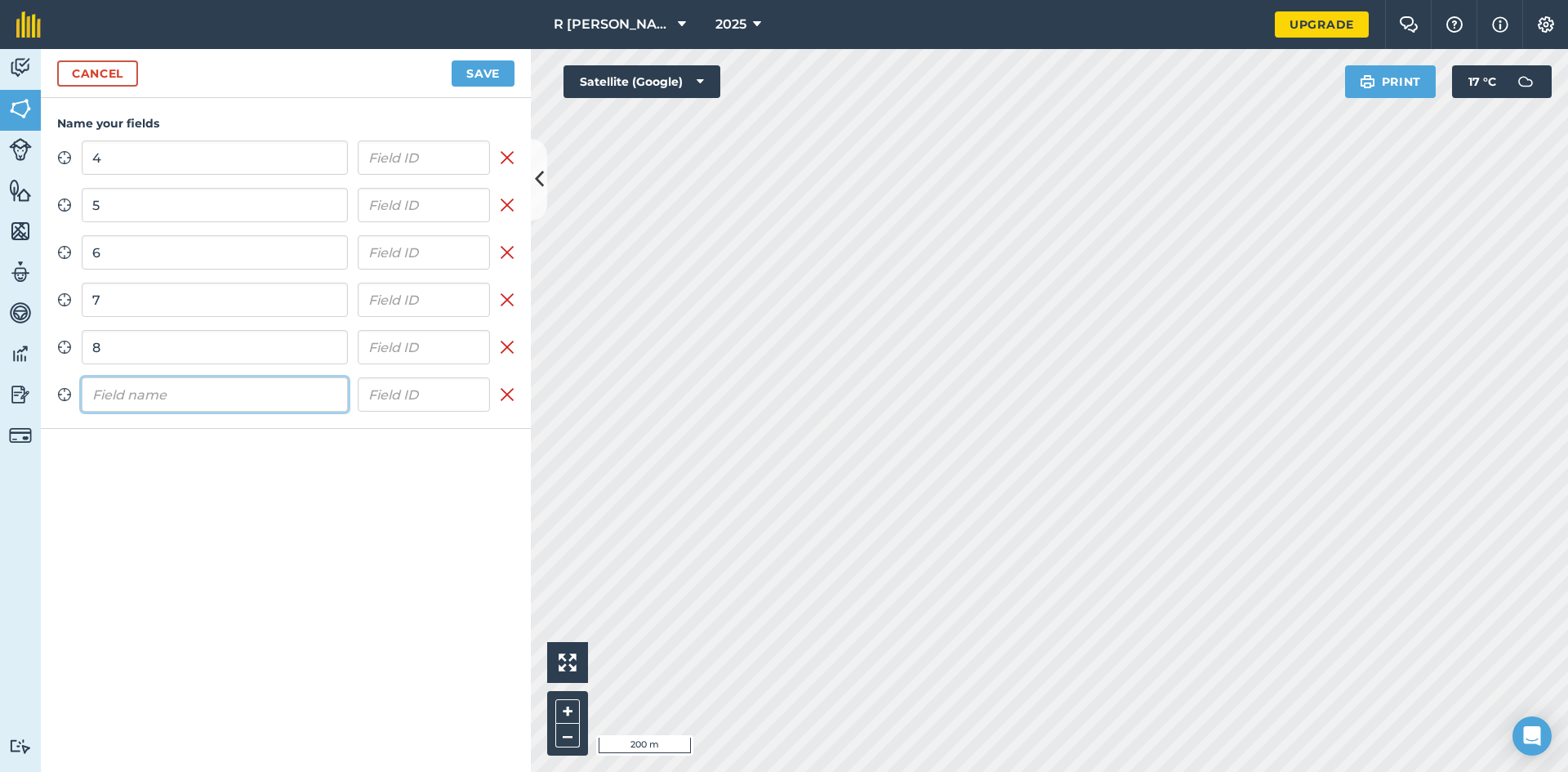
click at [203, 386] on input "text" at bounding box center [215, 394] width 267 height 34
type input "9"
click at [489, 63] on button "Save" at bounding box center [483, 73] width 63 height 26
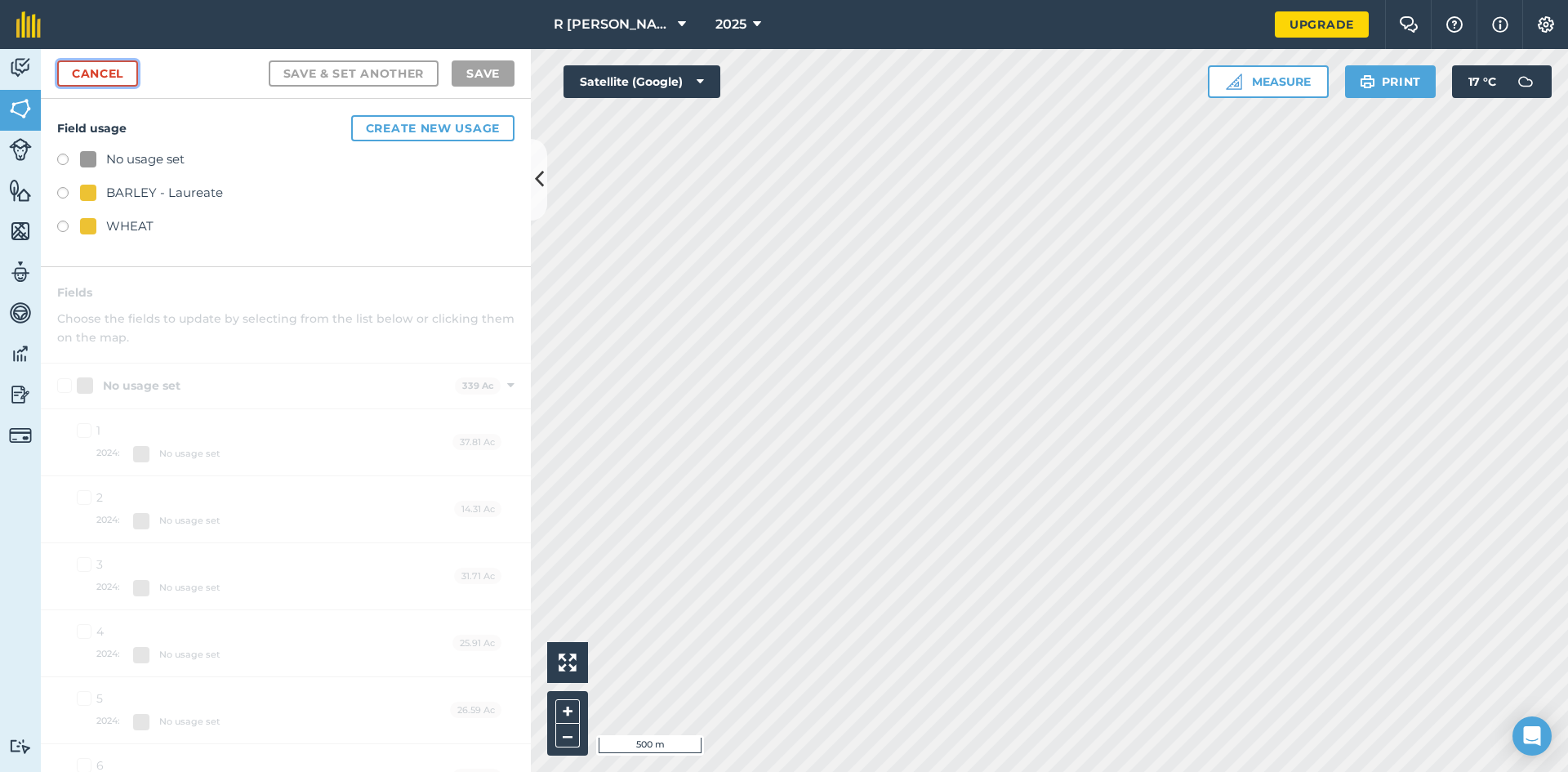
click at [92, 66] on link "Cancel" at bounding box center [97, 73] width 81 height 26
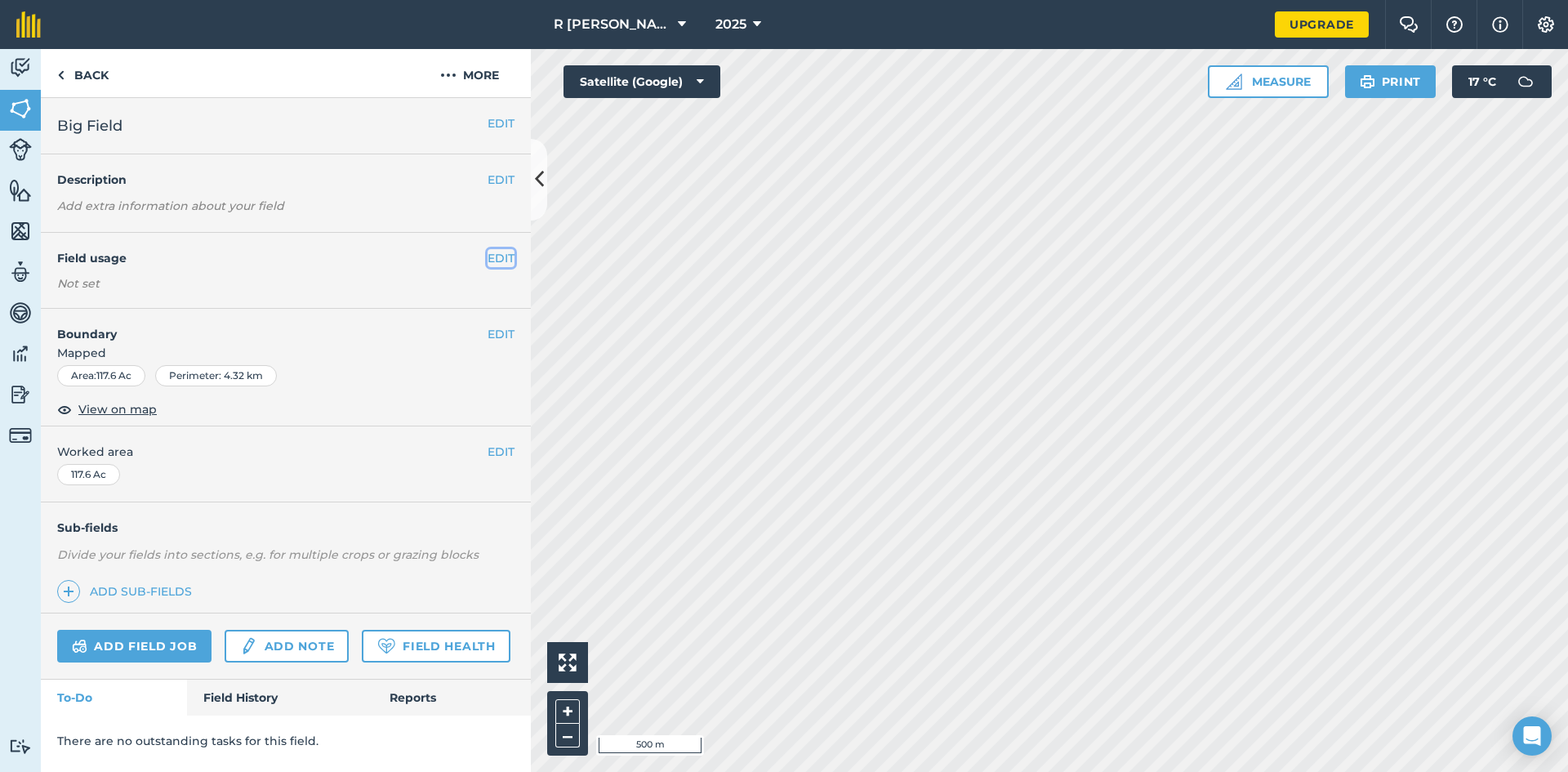
click at [491, 260] on button "EDIT" at bounding box center [501, 258] width 27 height 18
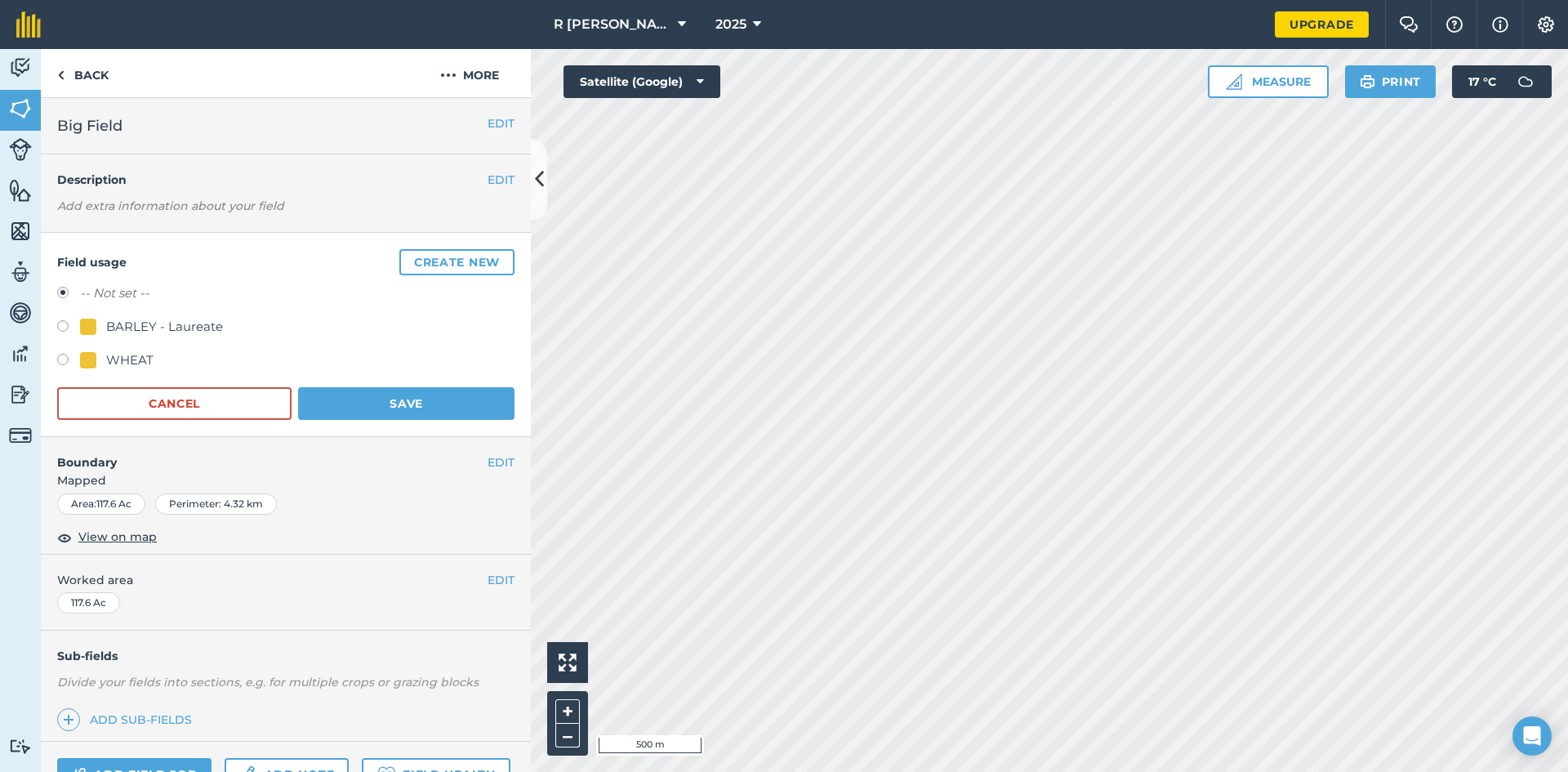
click at [59, 353] on label at bounding box center [69, 361] width 23 height 16
radio input "true"
radio input "false"
click at [351, 409] on button "Save" at bounding box center [406, 403] width 217 height 33
